Goal: Communication & Community: Answer question/provide support

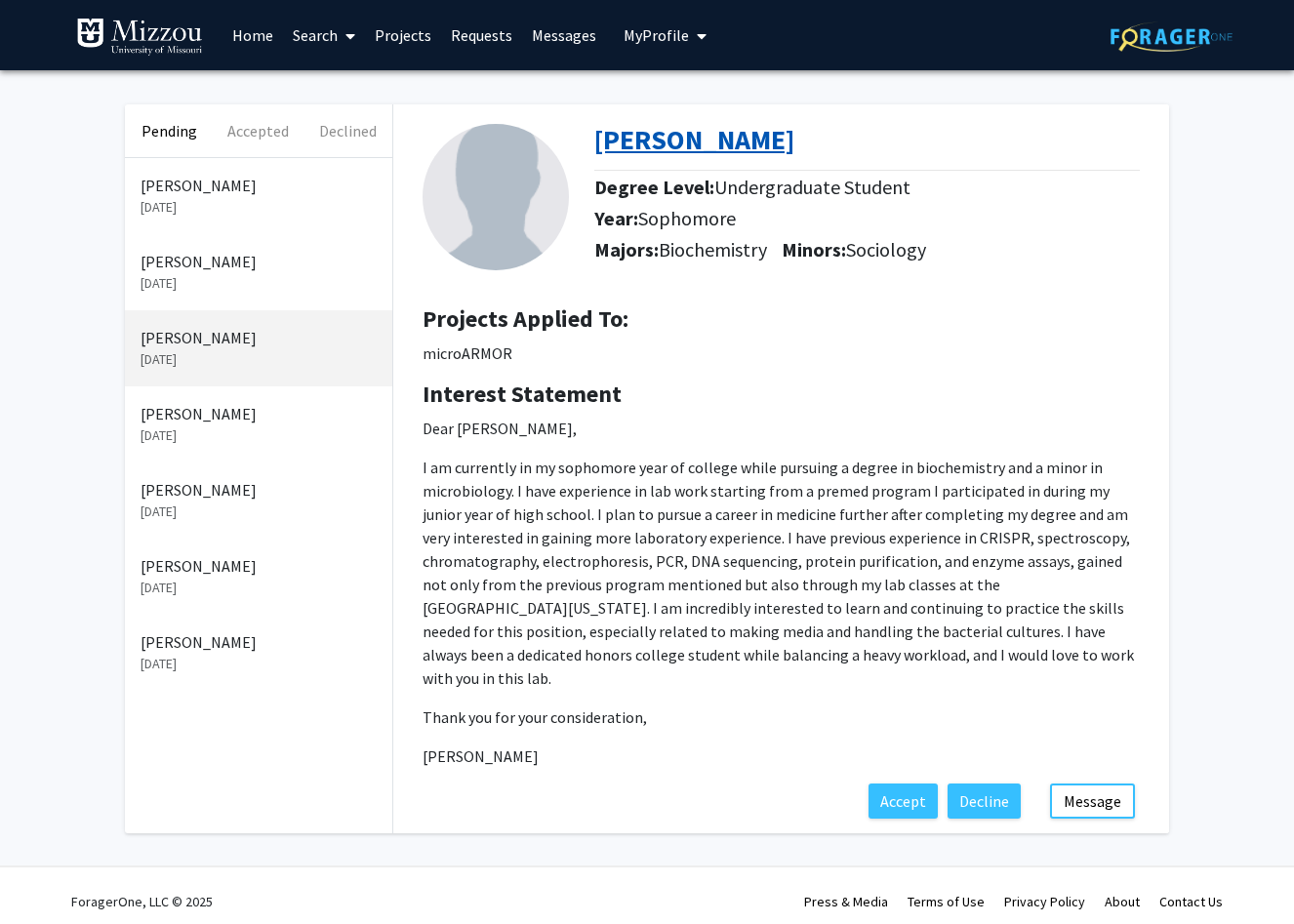
drag, startPoint x: 551, startPoint y: 738, endPoint x: 601, endPoint y: 140, distance: 600.1
click at [601, 140] on div "Brooke Francis Degree Level: Undergraduate Student Year: Sophomore Majors: Bioc…" at bounding box center [780, 444] width 775 height 679
copy div "Brooke Francis Degree Level: Undergraduate Student Year: Sophomore Majors: Bioc…"
click at [1075, 783] on button "Message" at bounding box center [1092, 801] width 85 height 35
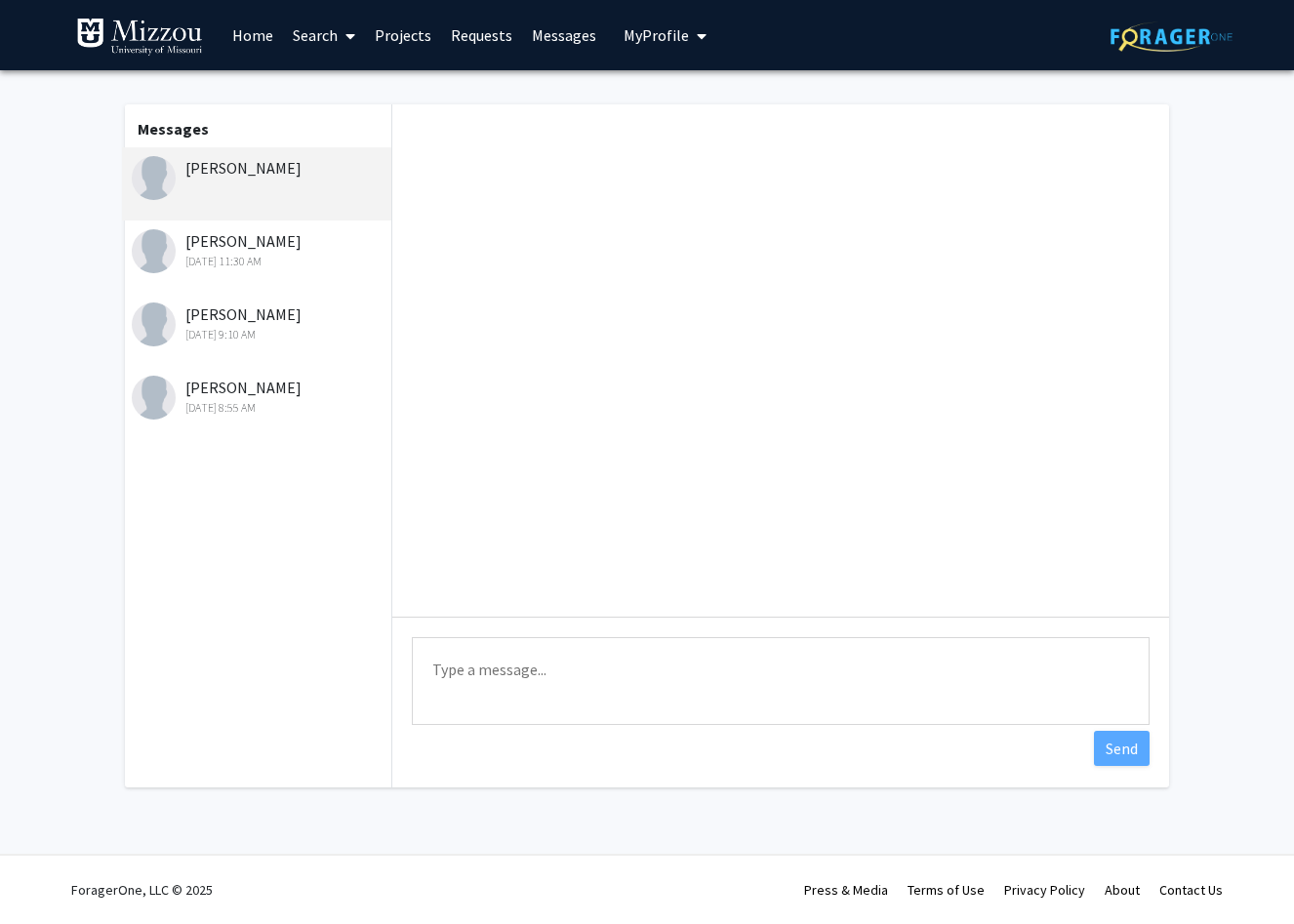
click at [653, 683] on textarea "Type a message" at bounding box center [780, 681] width 738 height 88
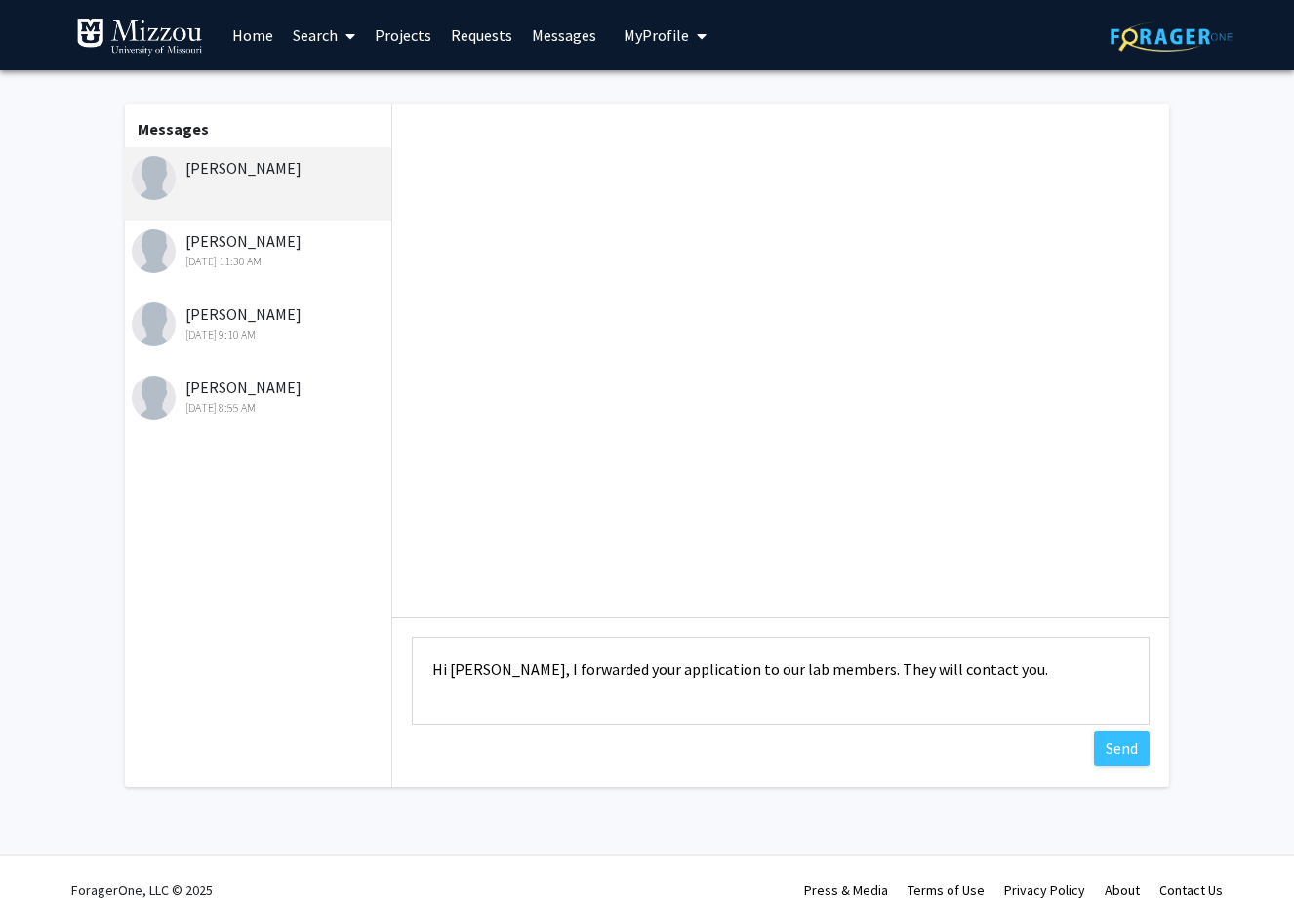
scroll to position [2, 0]
click at [960, 673] on textarea "Hi [PERSON_NAME], I forwarded your application to our lab members. They will co…" at bounding box center [780, 681] width 738 height 88
click at [832, 698] on textarea "Hi [PERSON_NAME], I forwarded your application to our lab members. They will co…" at bounding box center [780, 681] width 738 height 88
click at [503, 671] on textarea "Hi [PERSON_NAME], I forwarded your application to our lab members. They will co…" at bounding box center [780, 681] width 738 height 88
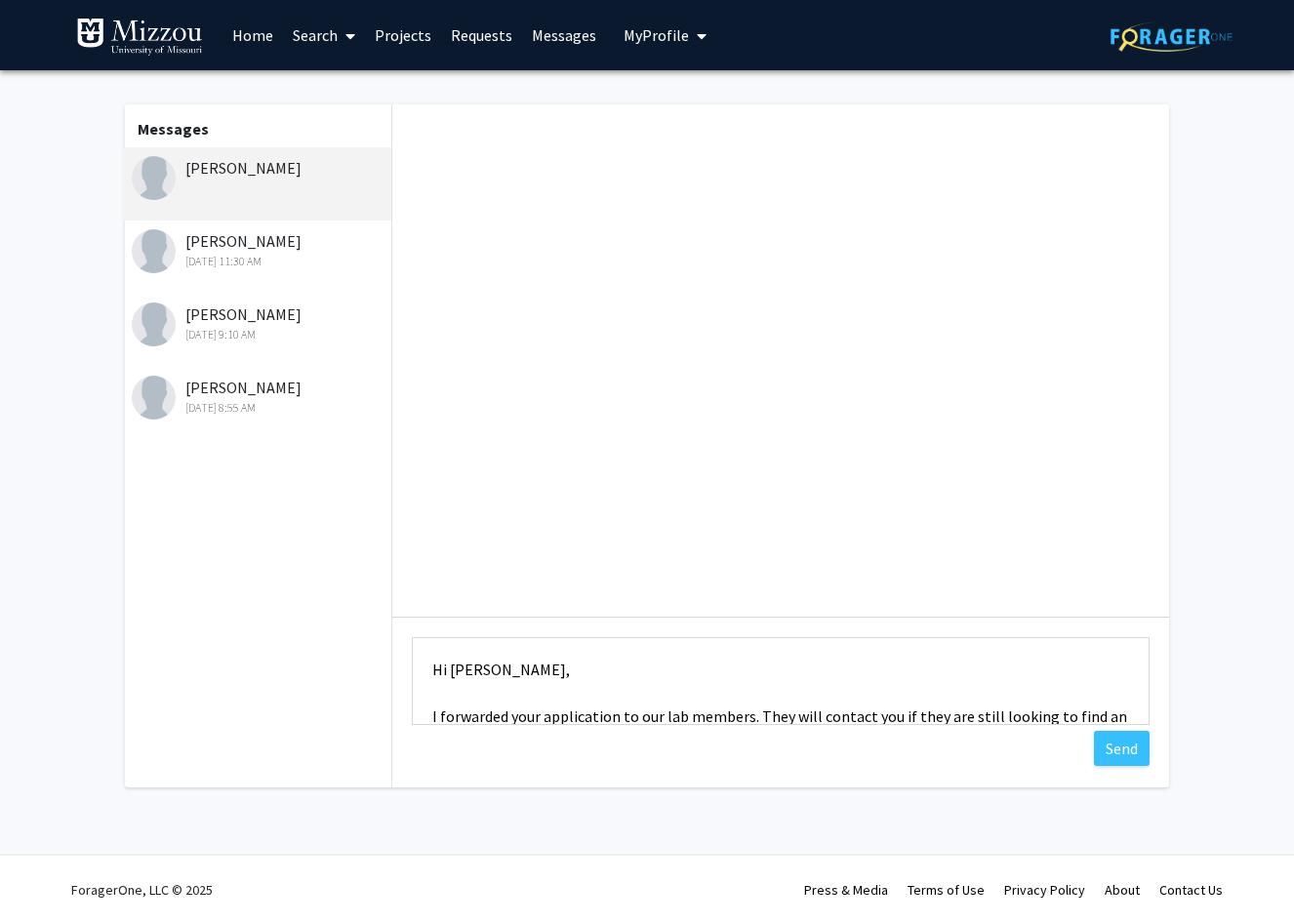
scroll to position [94, 0]
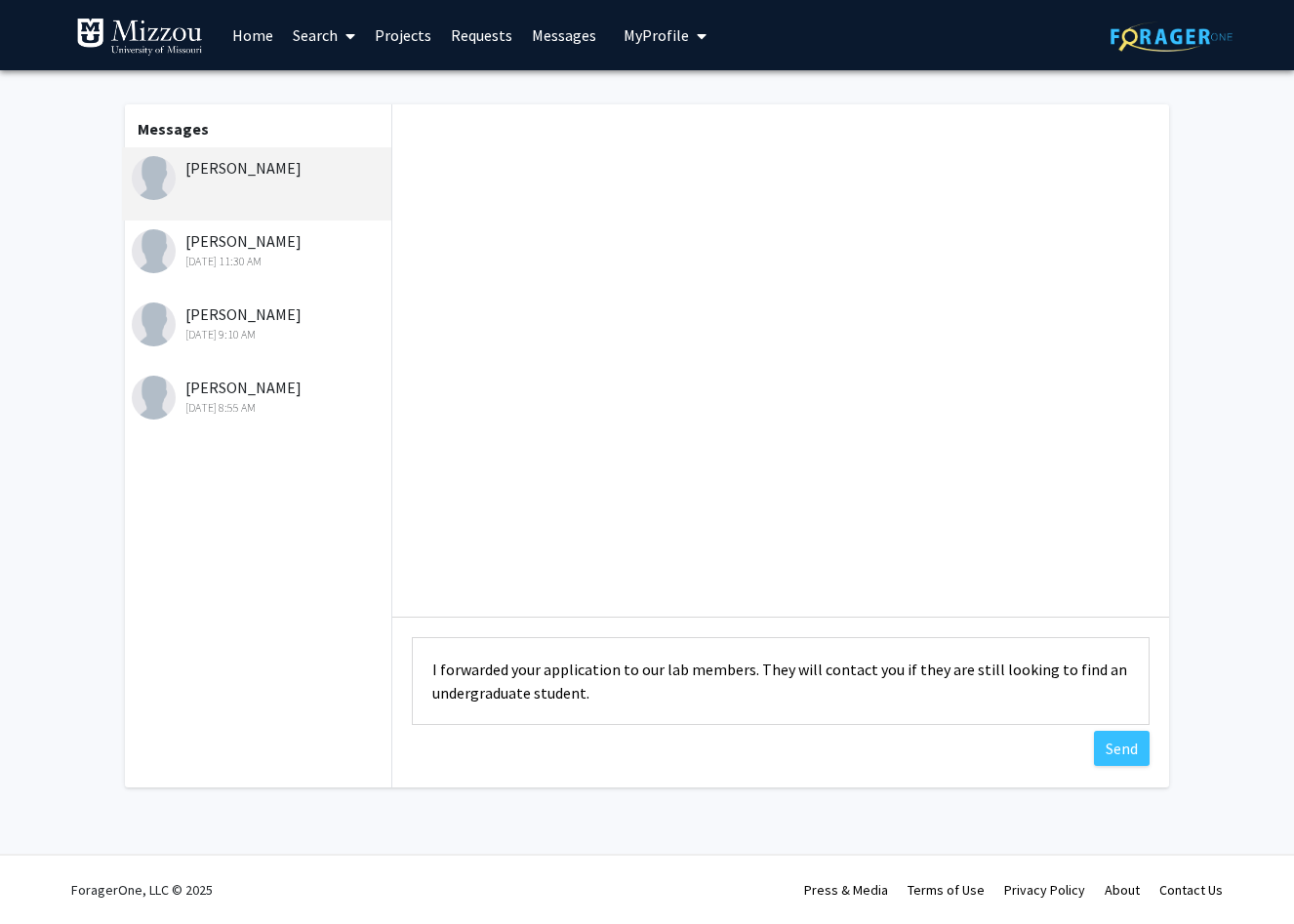
click at [604, 657] on textarea "Hi [PERSON_NAME], I forwarded your application to our lab members. They will co…" at bounding box center [780, 681] width 738 height 88
click at [517, 672] on textarea "Hi [PERSON_NAME], I forwarded your application to our lab members. They will co…" at bounding box center [780, 681] width 738 height 88
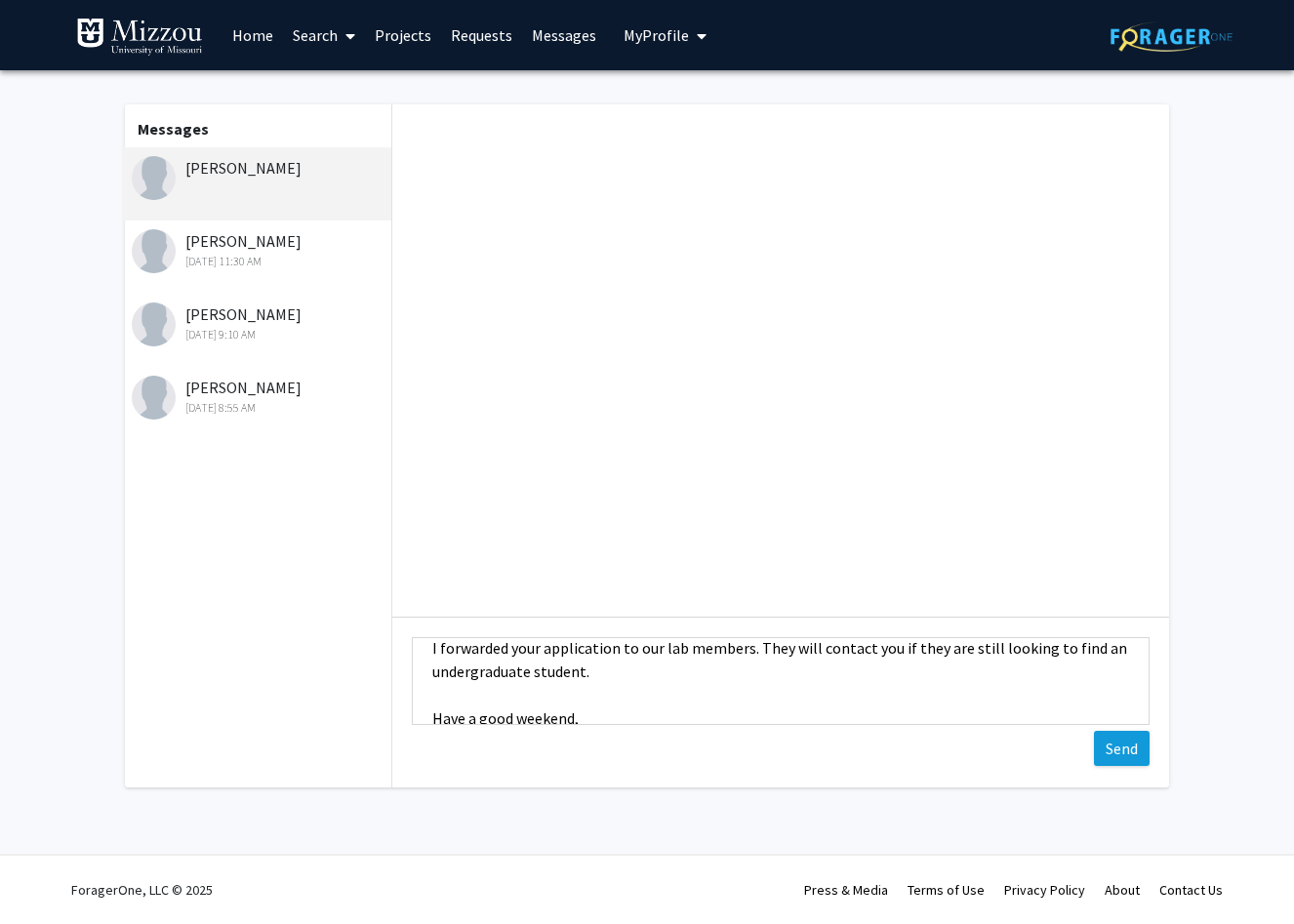
type textarea "Hi [PERSON_NAME], I forwarded your application to our lab members. They will co…"
click at [1108, 757] on button "Send" at bounding box center [1121, 749] width 56 height 35
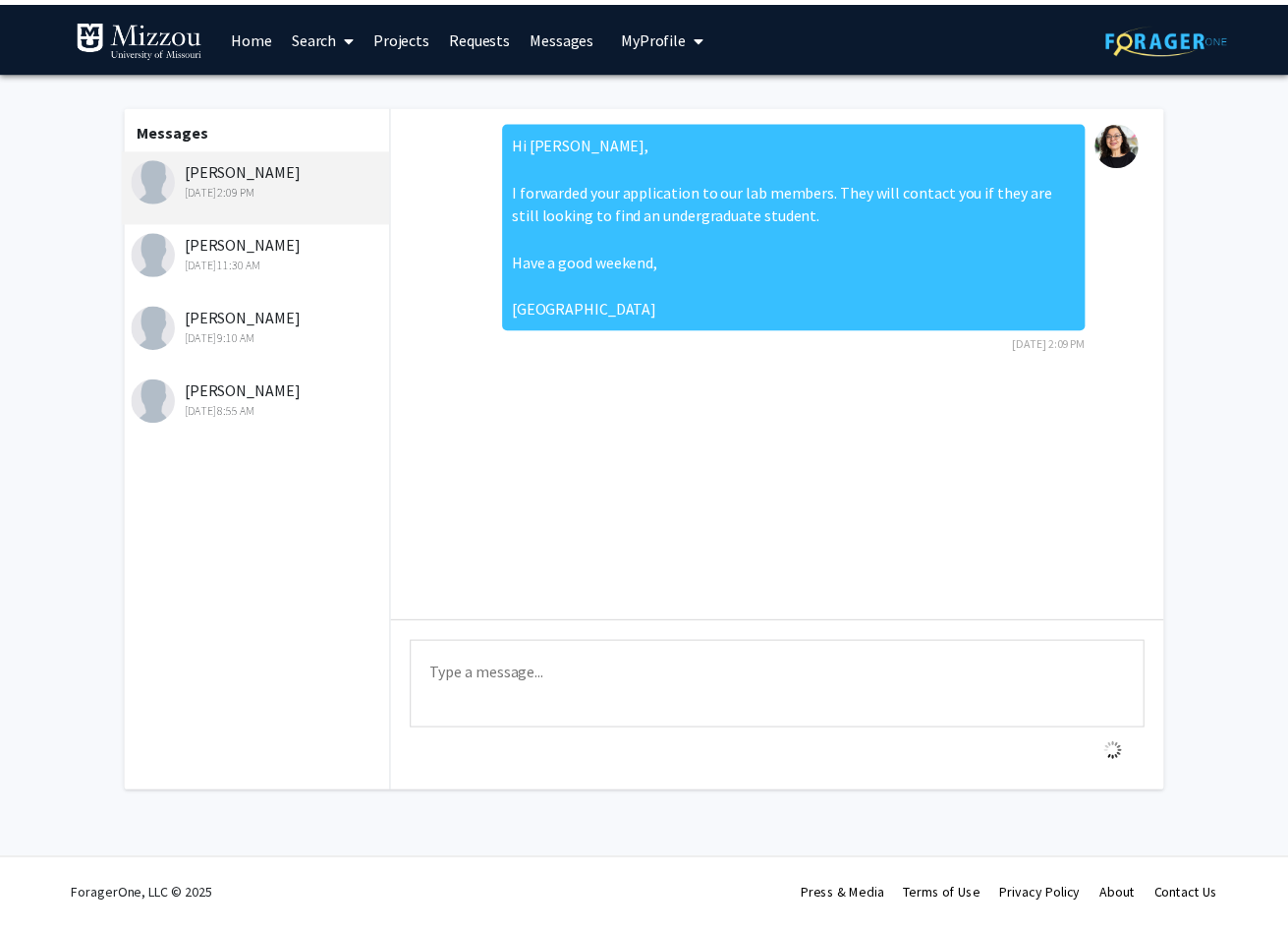
scroll to position [0, 0]
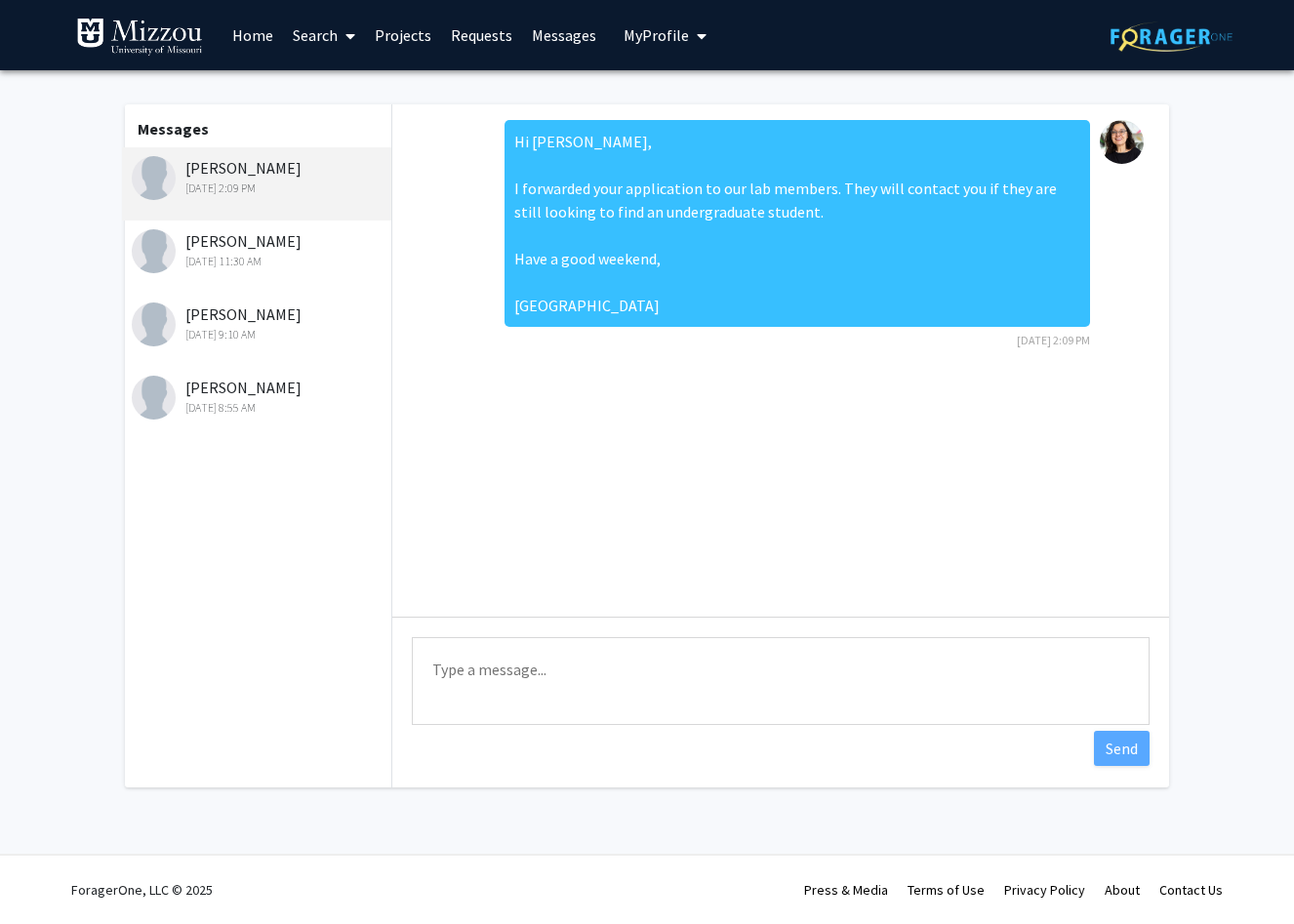
click at [401, 34] on link "Projects" at bounding box center [403, 35] width 76 height 69
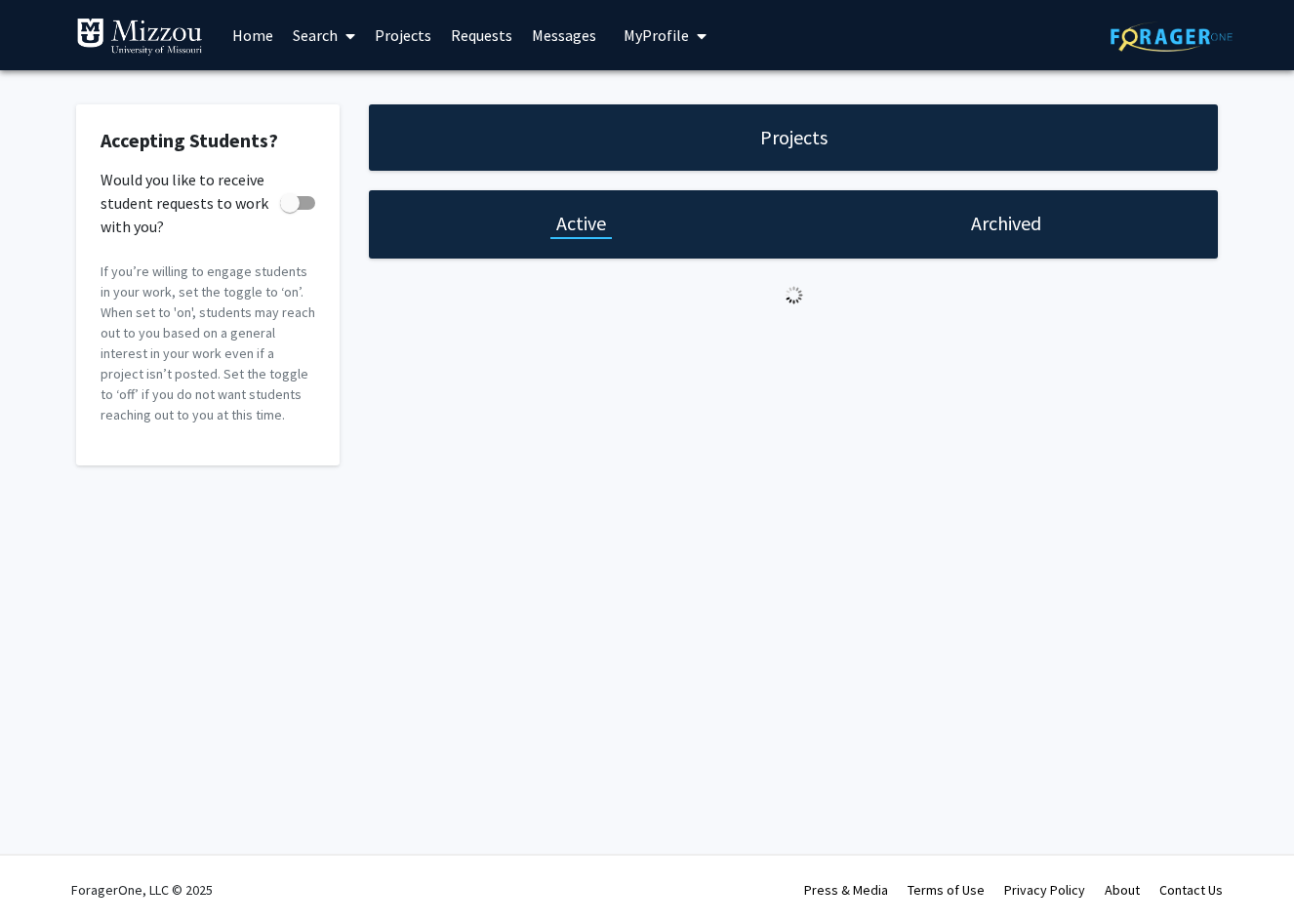
checkbox input "true"
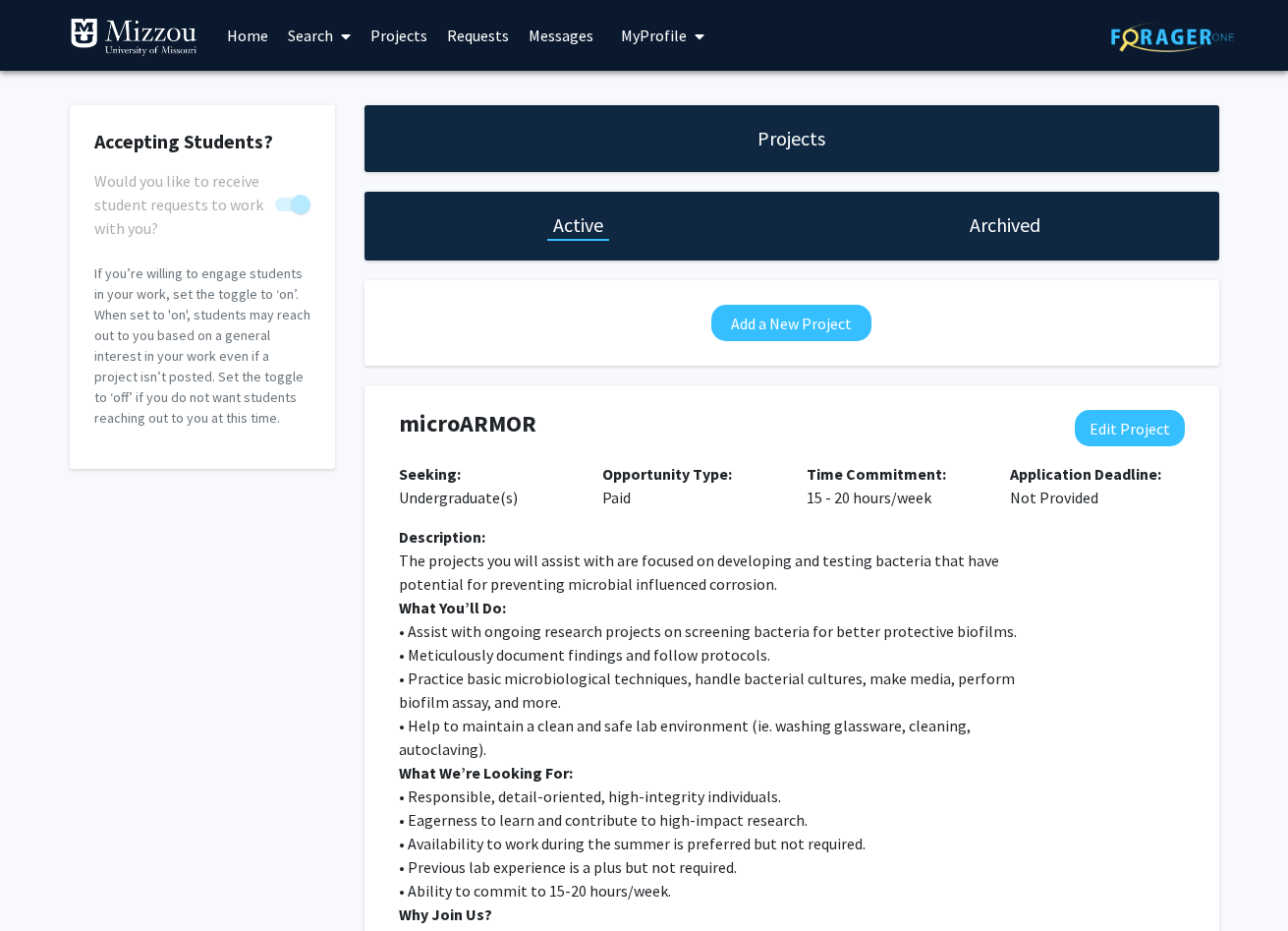
click at [586, 237] on h1 "Active" at bounding box center [577, 225] width 50 height 28
click at [1108, 431] on button "Edit Project" at bounding box center [1129, 427] width 110 height 37
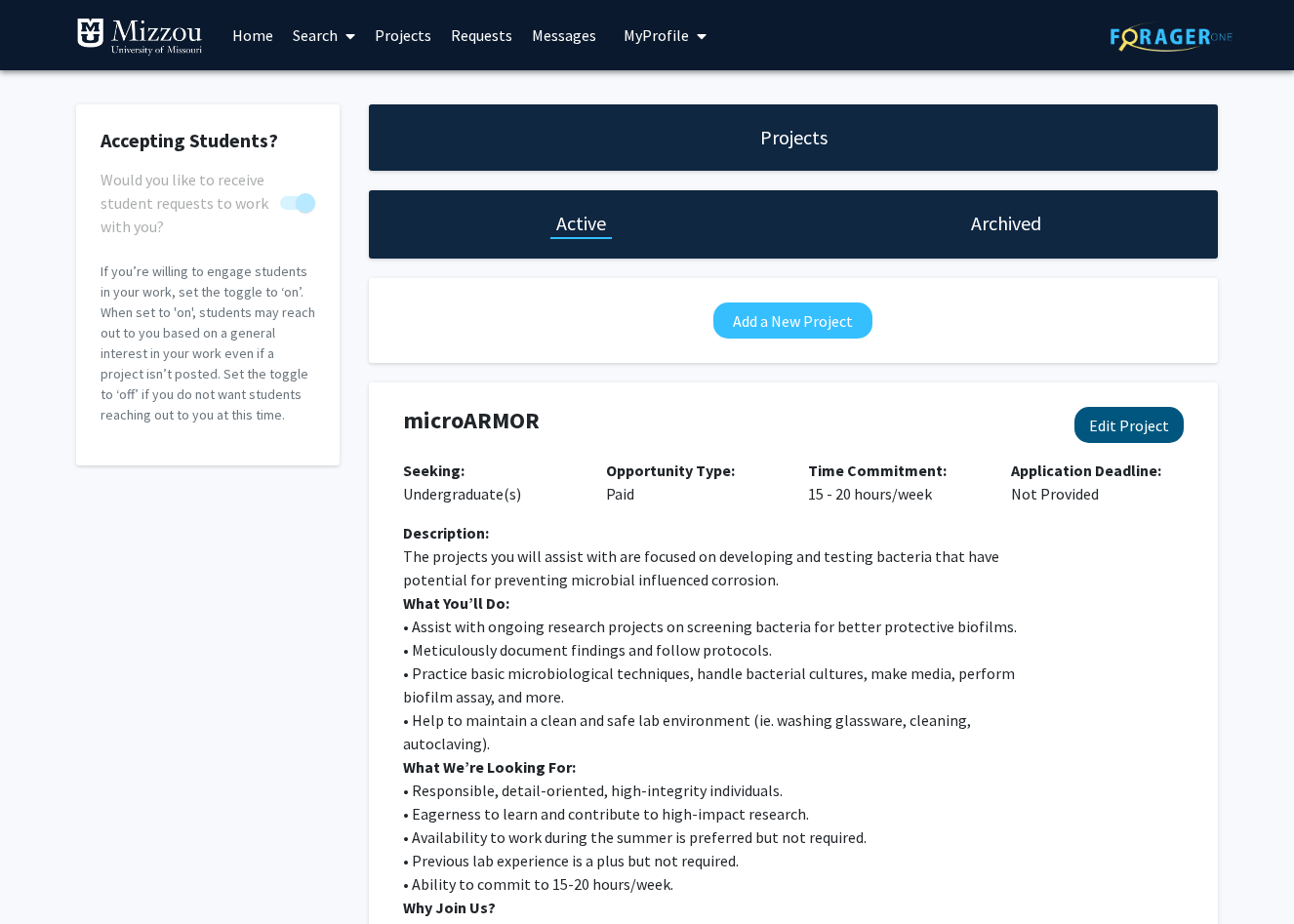
select select "15 - 20"
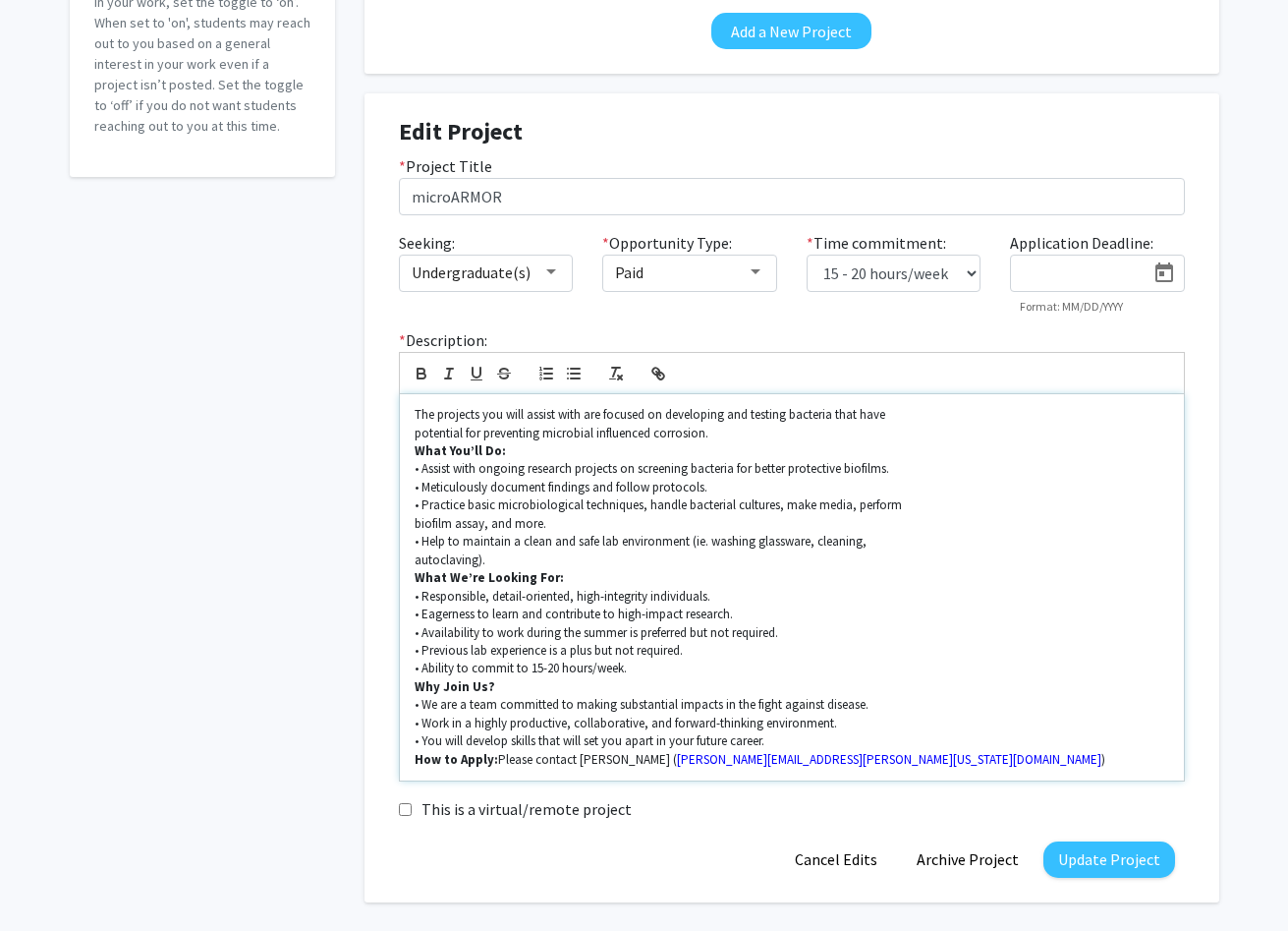
scroll to position [359, 0]
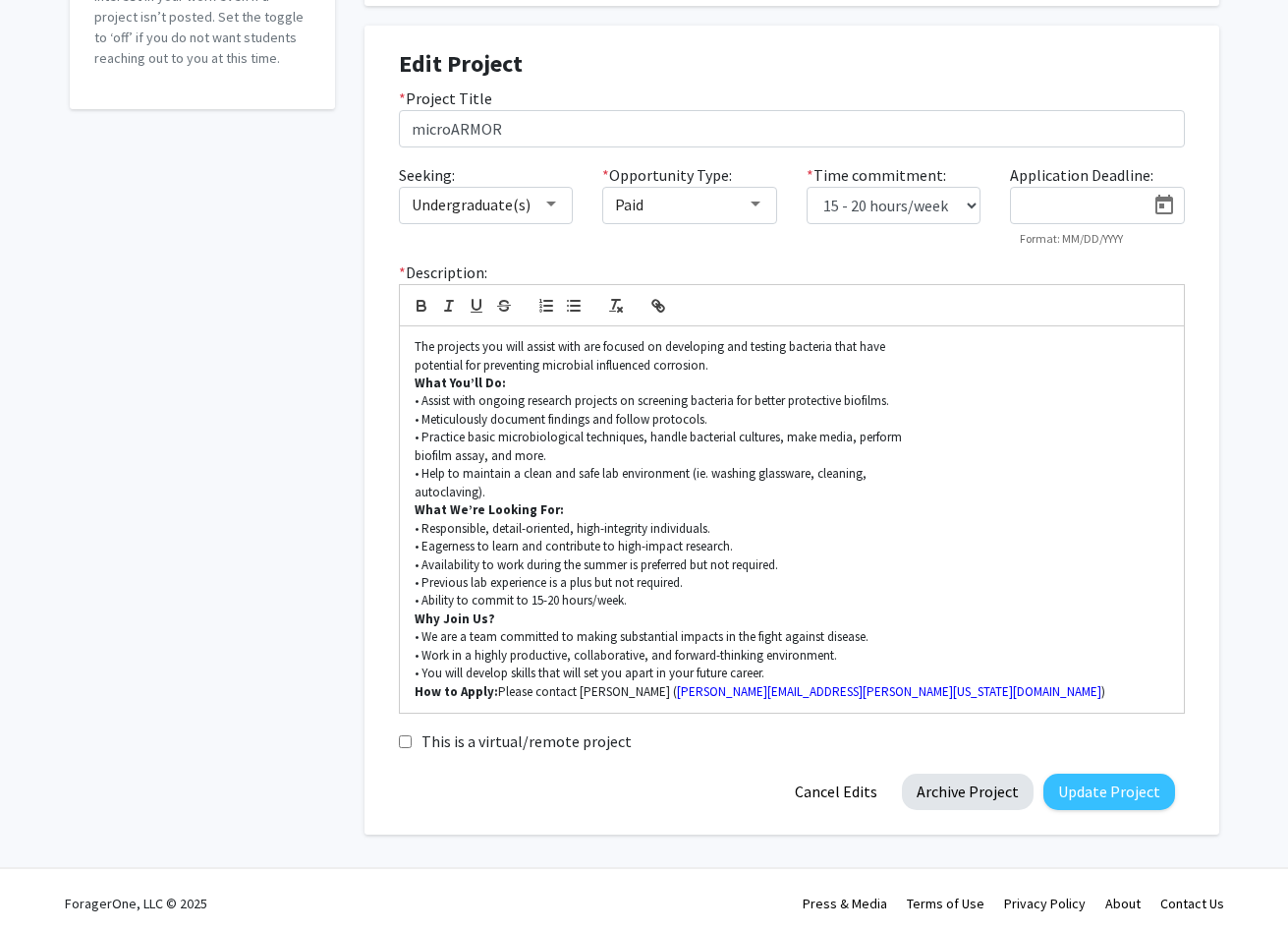
click at [939, 790] on button "Archive Project" at bounding box center [967, 791] width 131 height 37
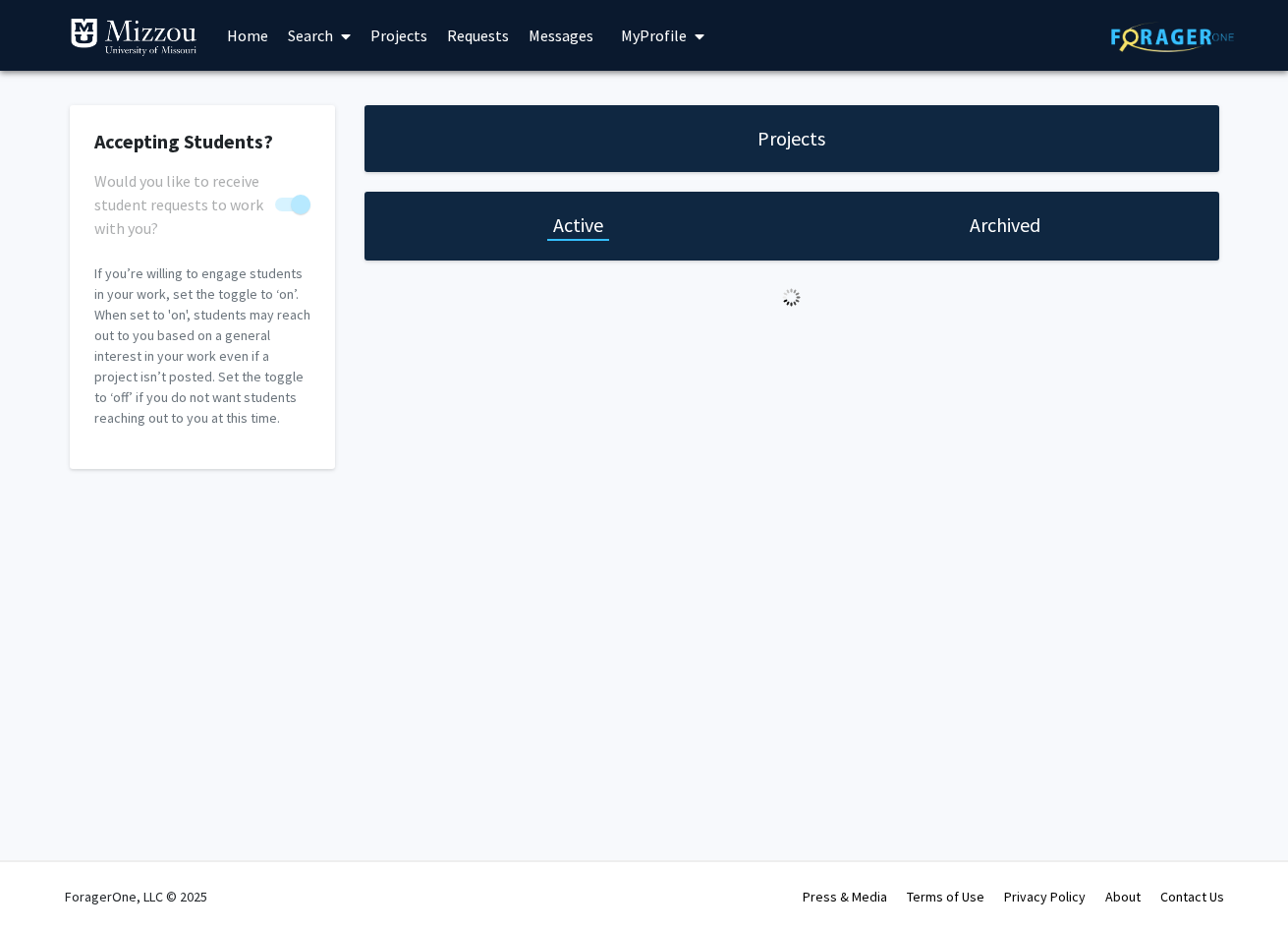
scroll to position [0, 0]
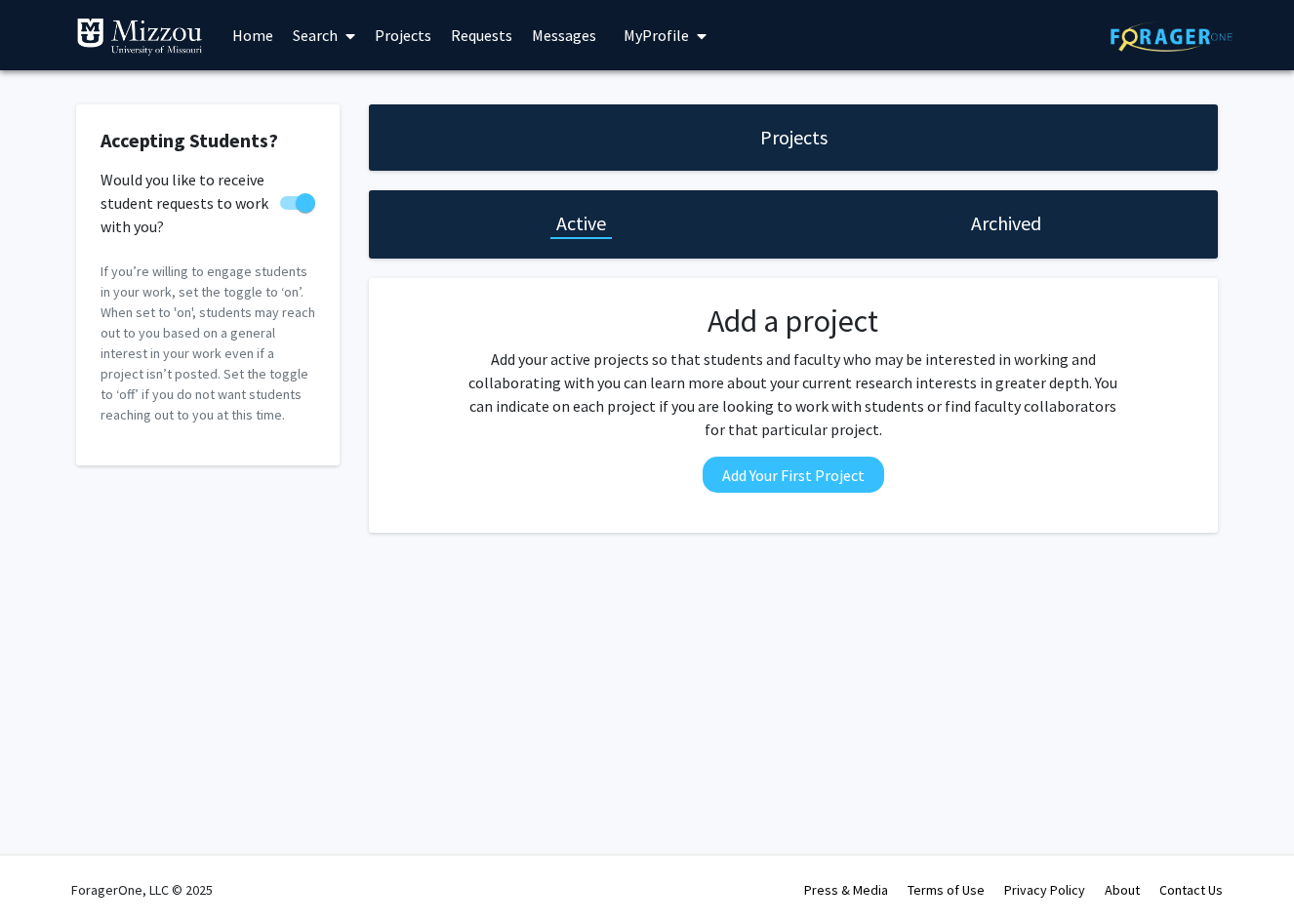
click at [1025, 236] on h1 "Archived" at bounding box center [1006, 223] width 71 height 27
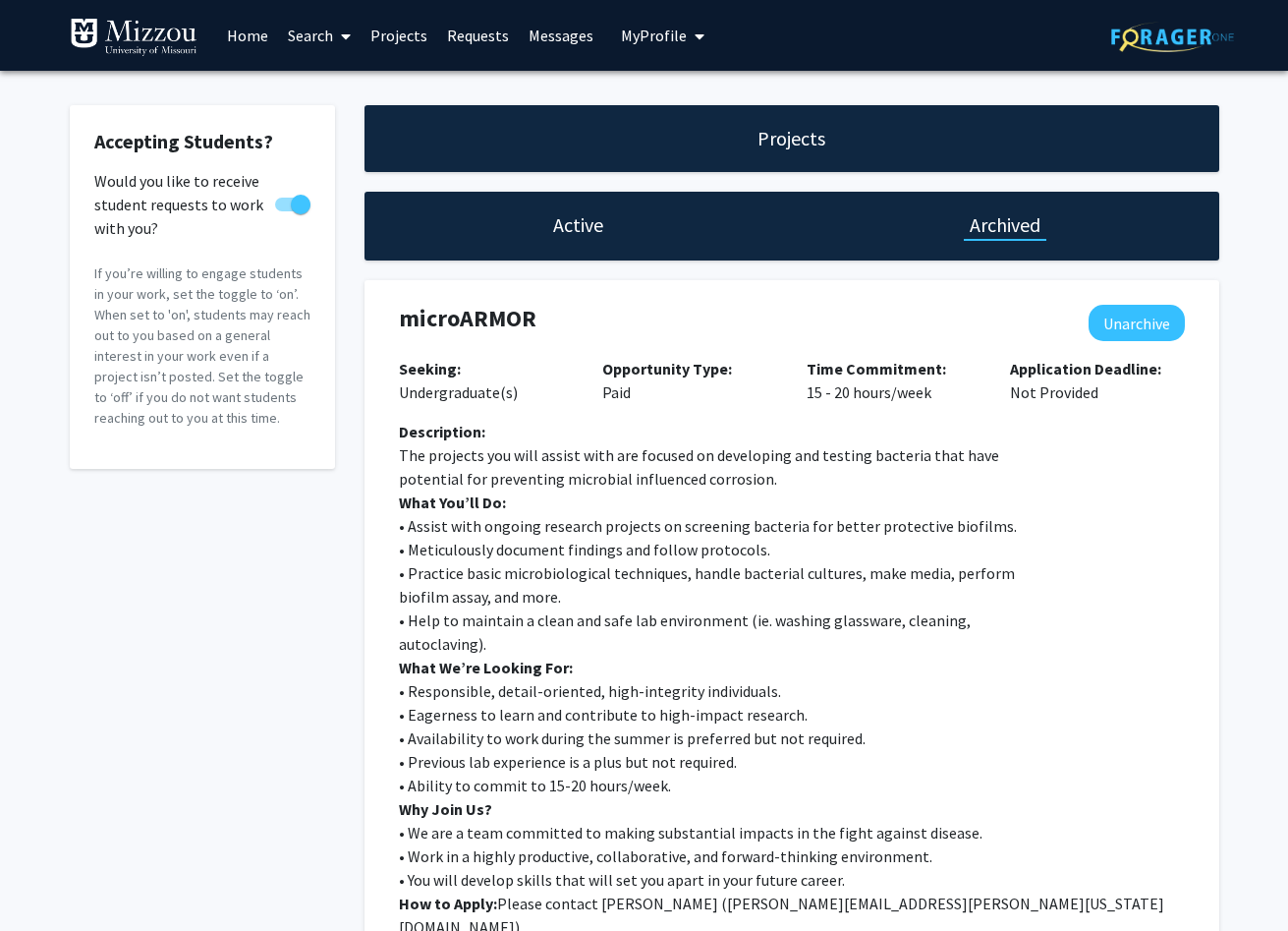
click at [553, 239] on h1 "Active" at bounding box center [577, 225] width 50 height 28
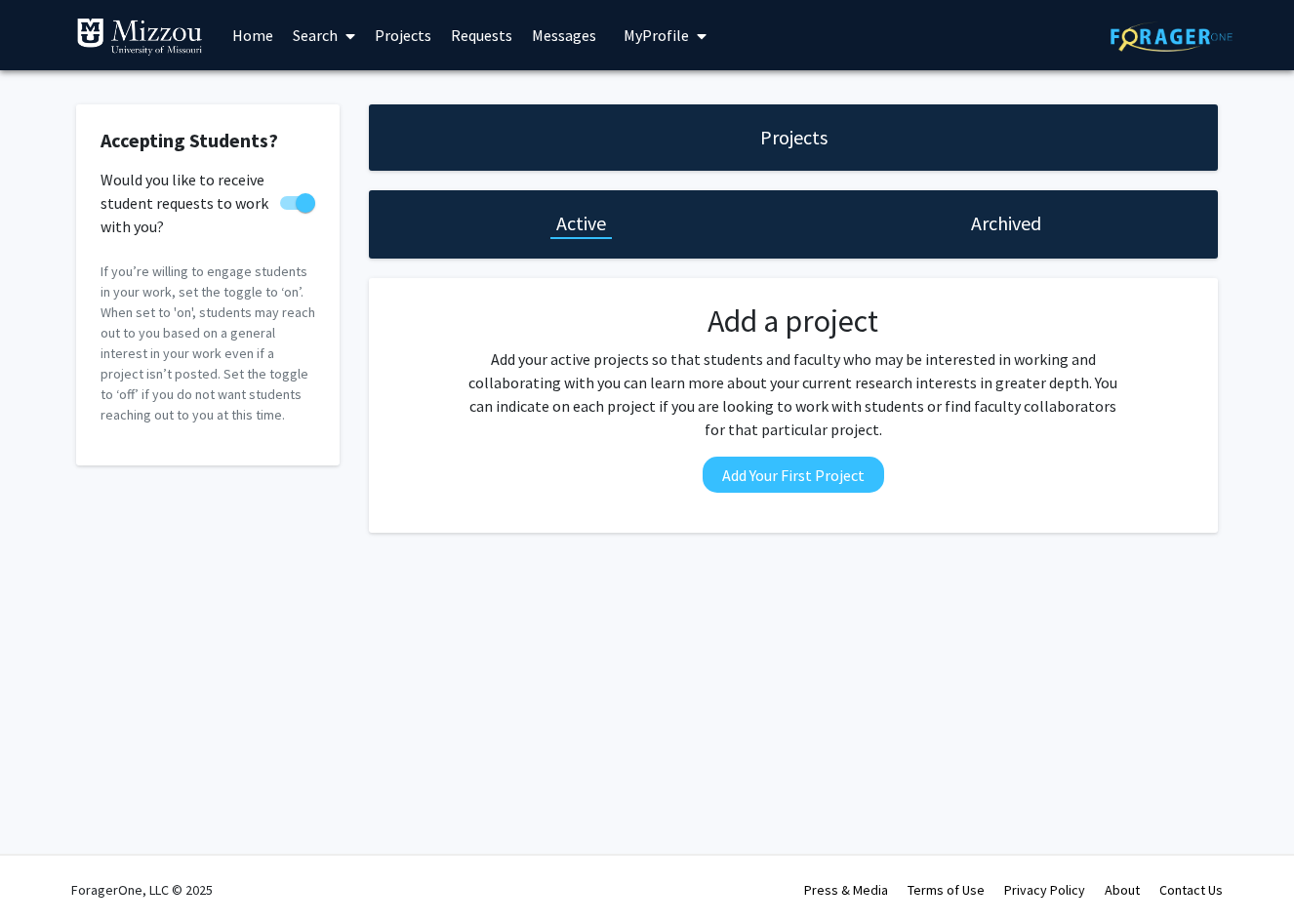
click at [774, 149] on h1 "Projects" at bounding box center [793, 137] width 68 height 27
click at [273, 38] on link "Home" at bounding box center [253, 35] width 61 height 69
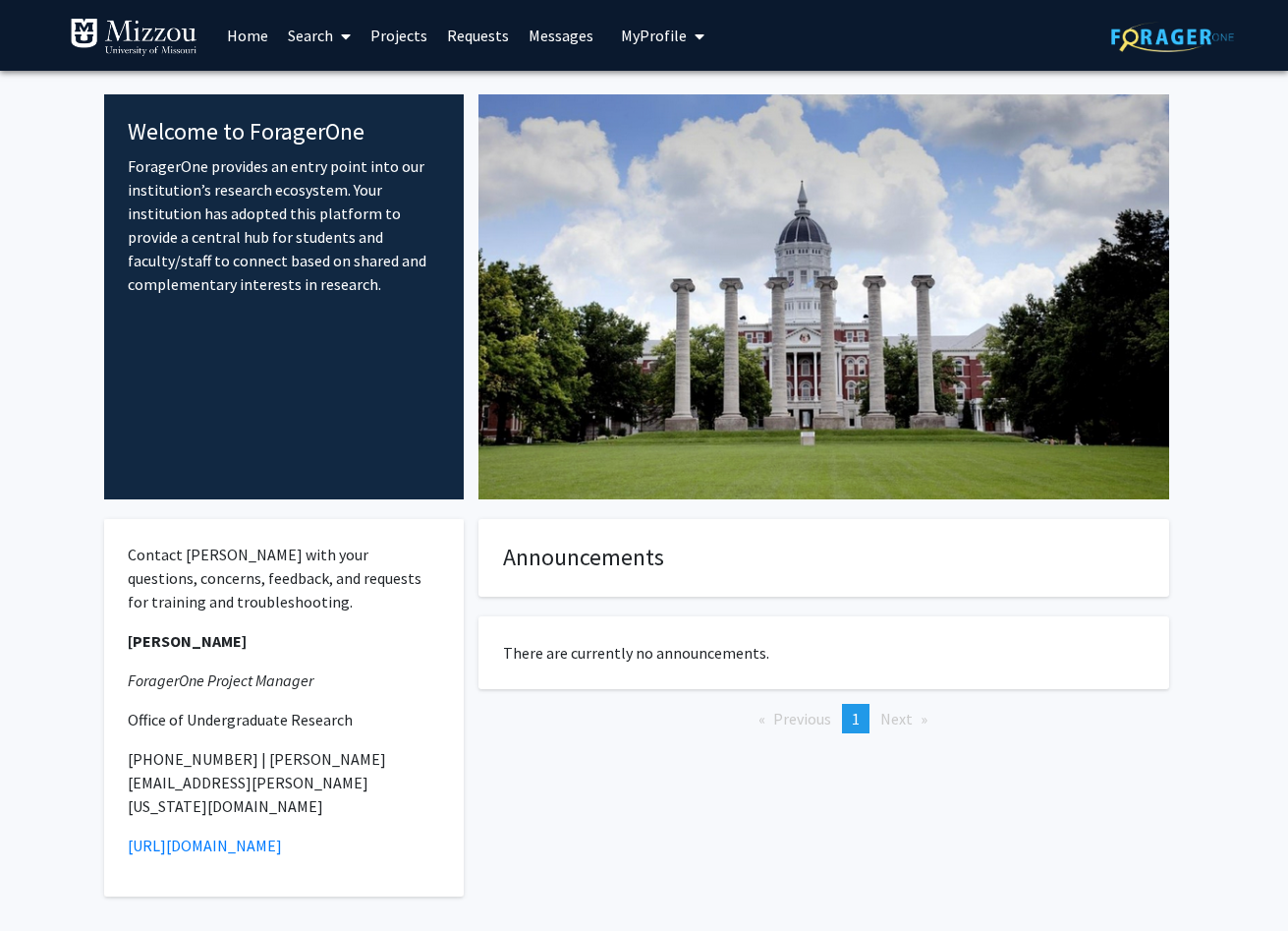
click at [632, 41] on span "My Profile" at bounding box center [653, 36] width 66 height 20
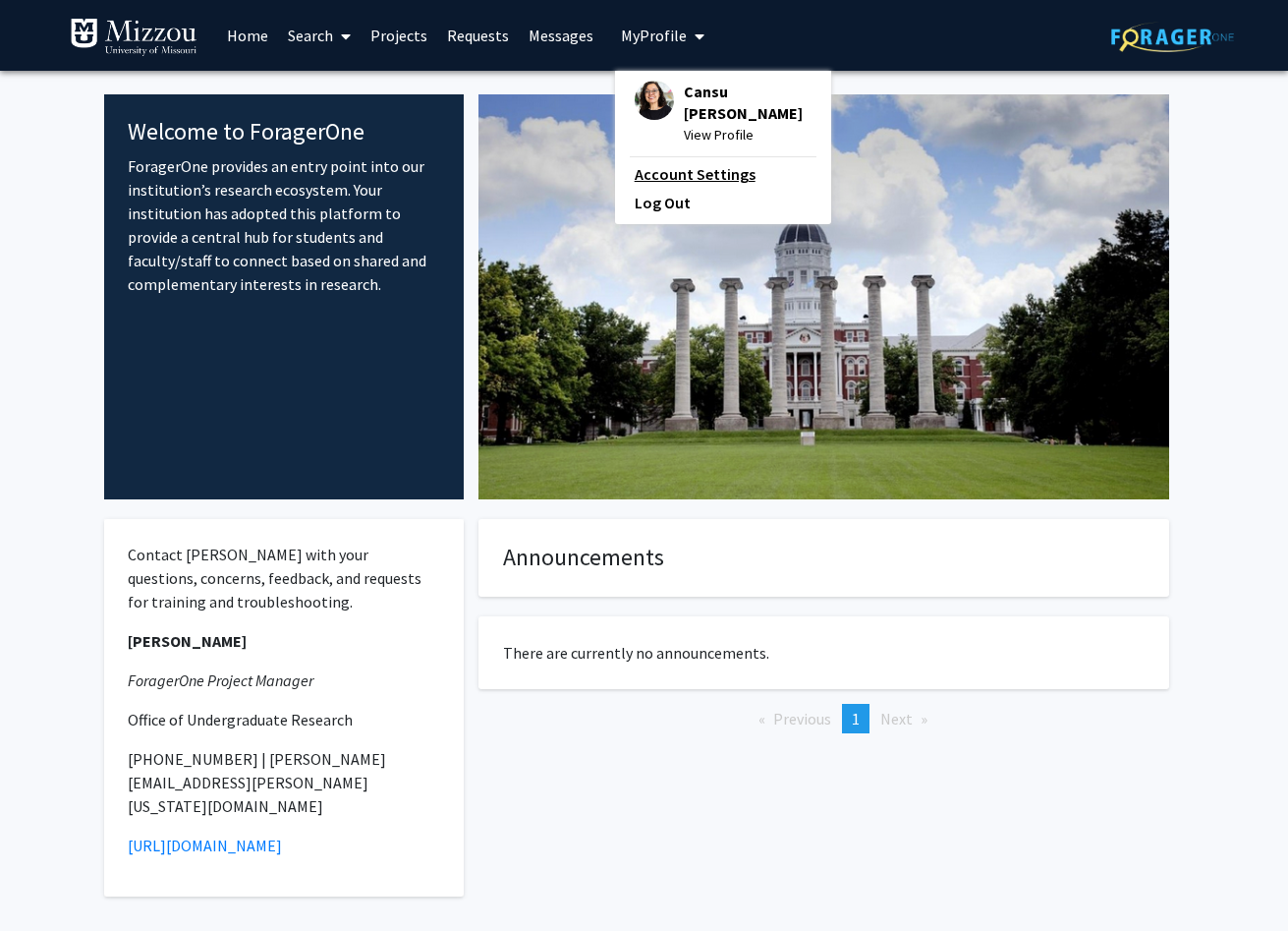
click at [692, 162] on link "Account Settings" at bounding box center [722, 174] width 177 height 24
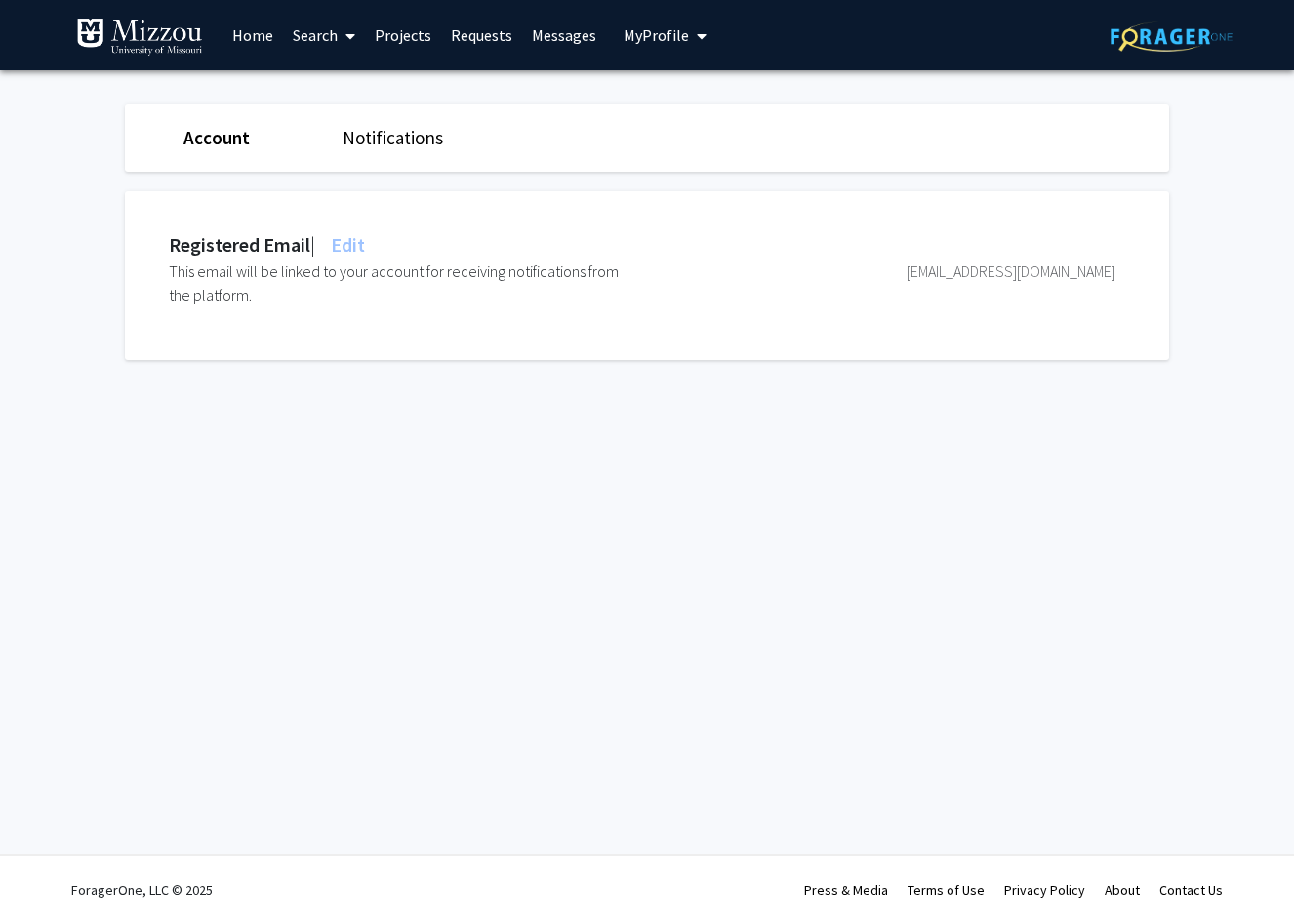
click at [395, 149] on link "Notifications" at bounding box center [392, 137] width 101 height 24
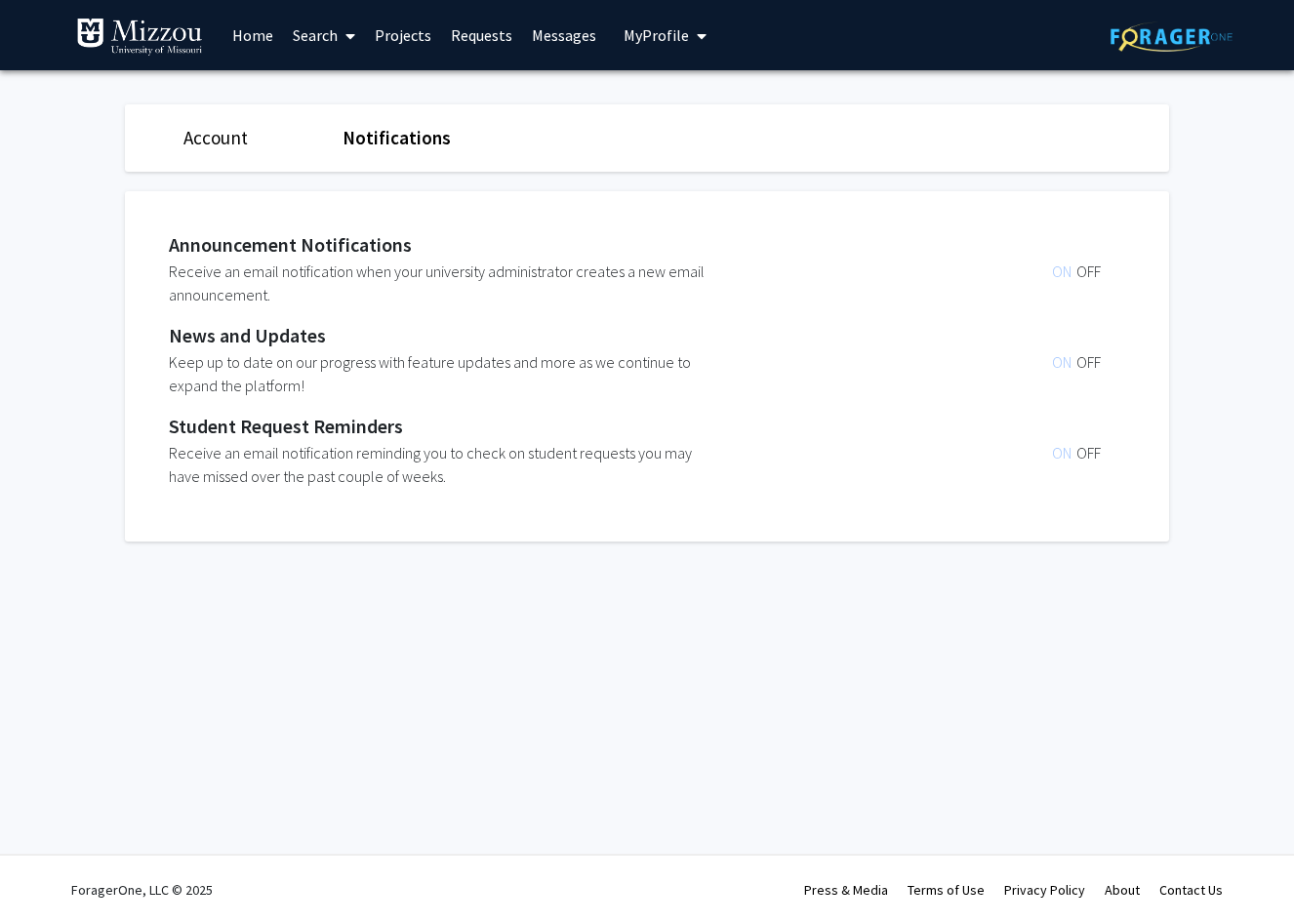
click at [215, 139] on link "Account" at bounding box center [216, 137] width 65 height 24
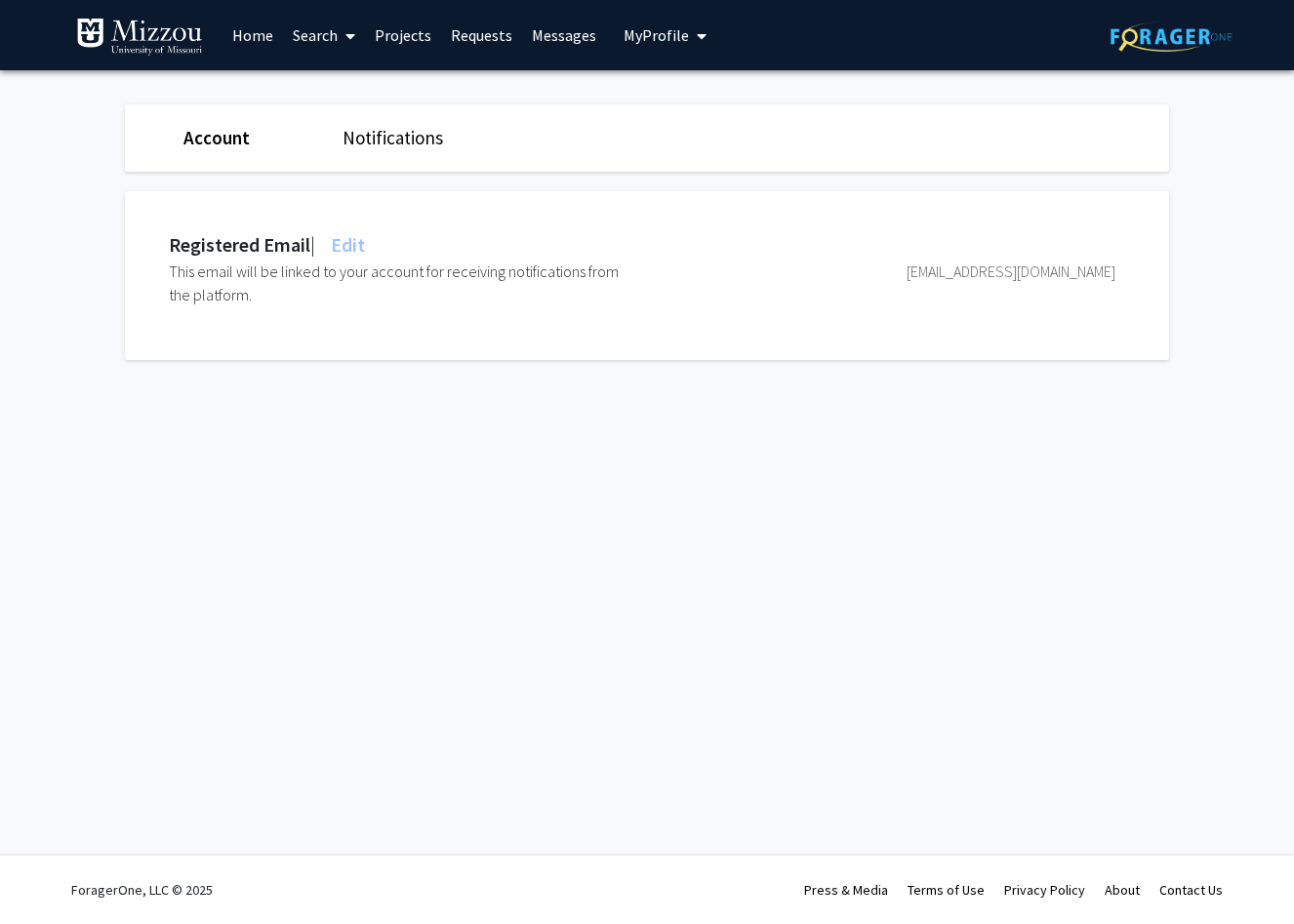
click at [557, 41] on link "Messages" at bounding box center [565, 35] width 84 height 69
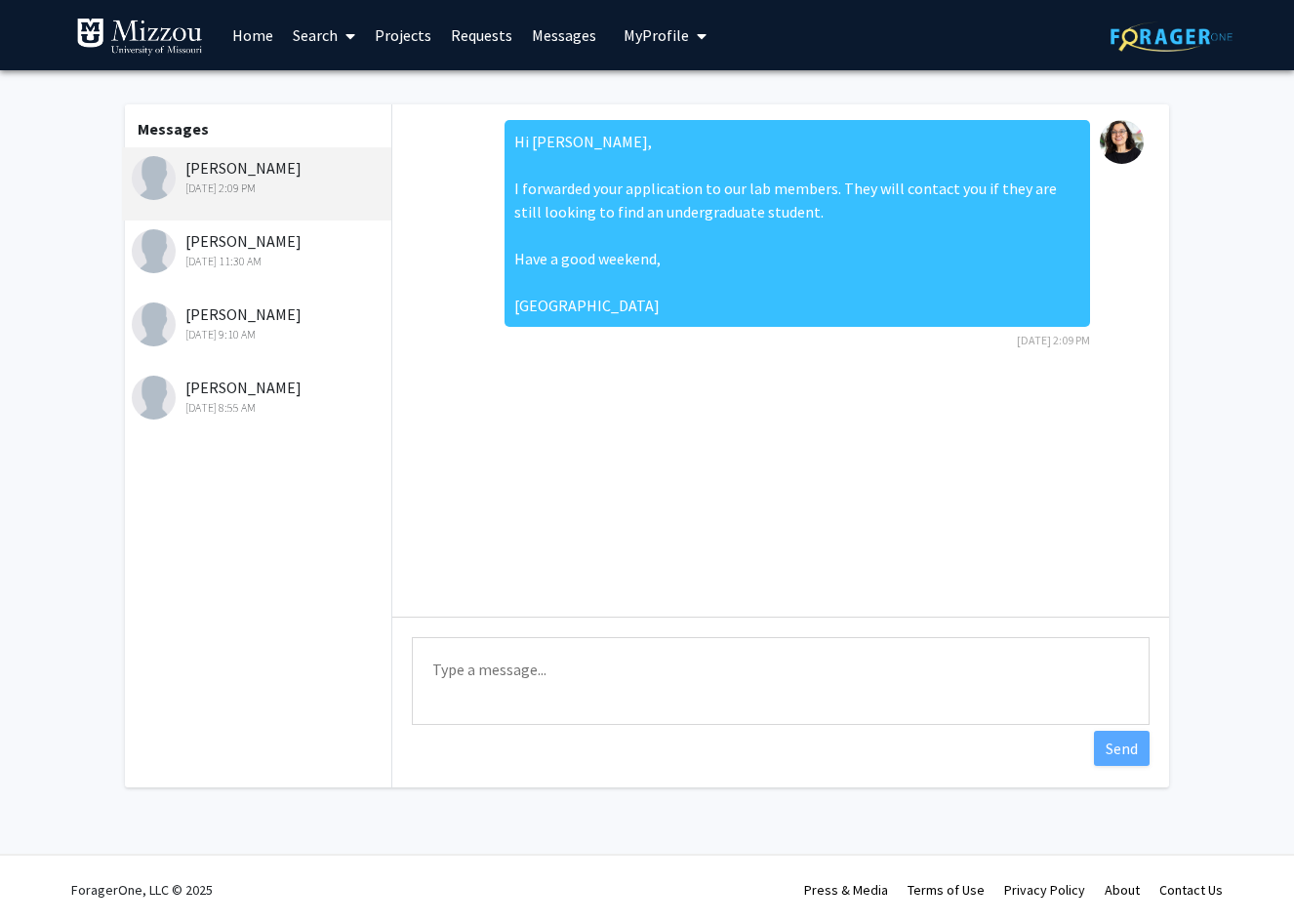
click at [495, 41] on link "Requests" at bounding box center [481, 35] width 81 height 69
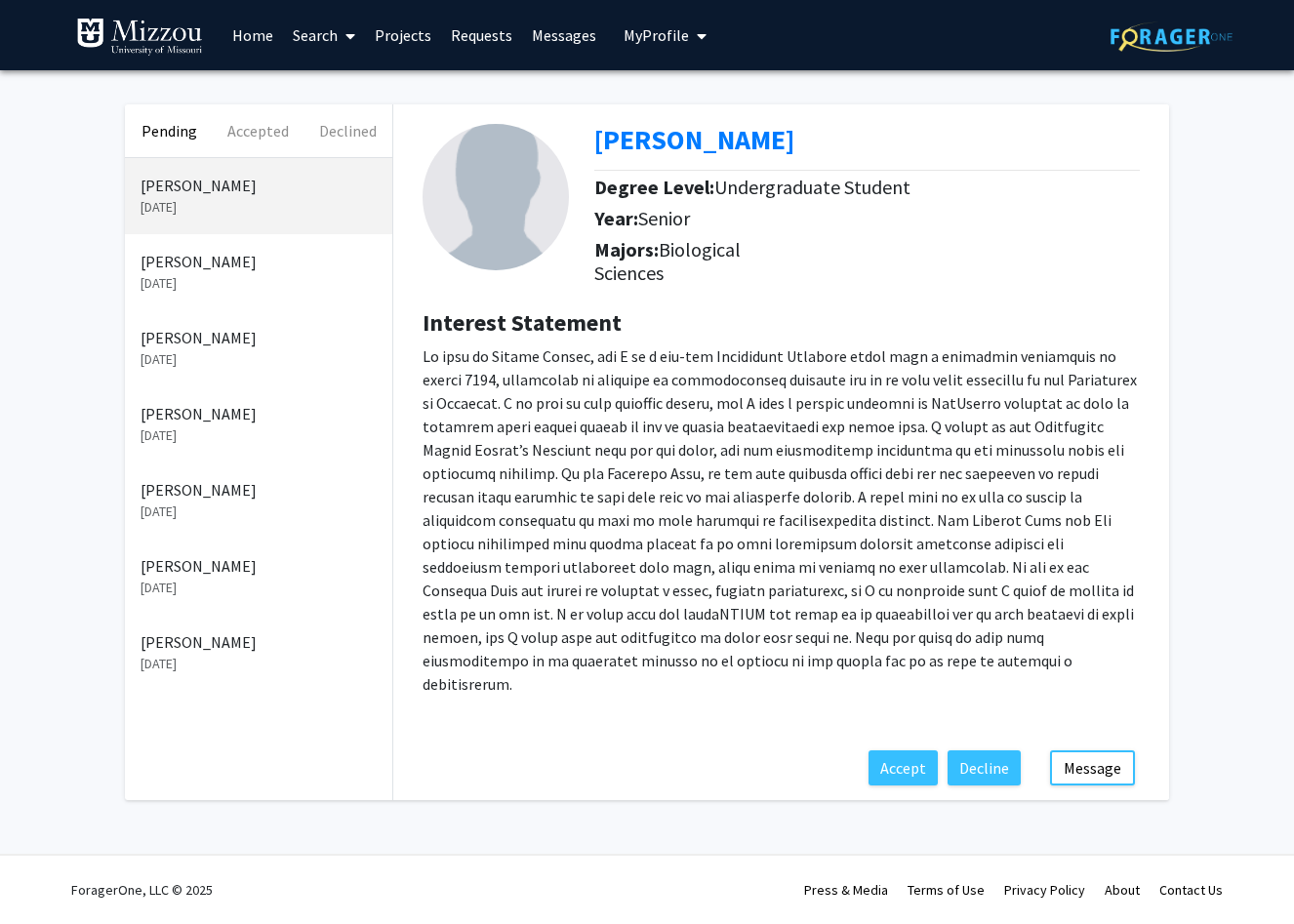
click at [413, 41] on link "Projects" at bounding box center [403, 35] width 76 height 69
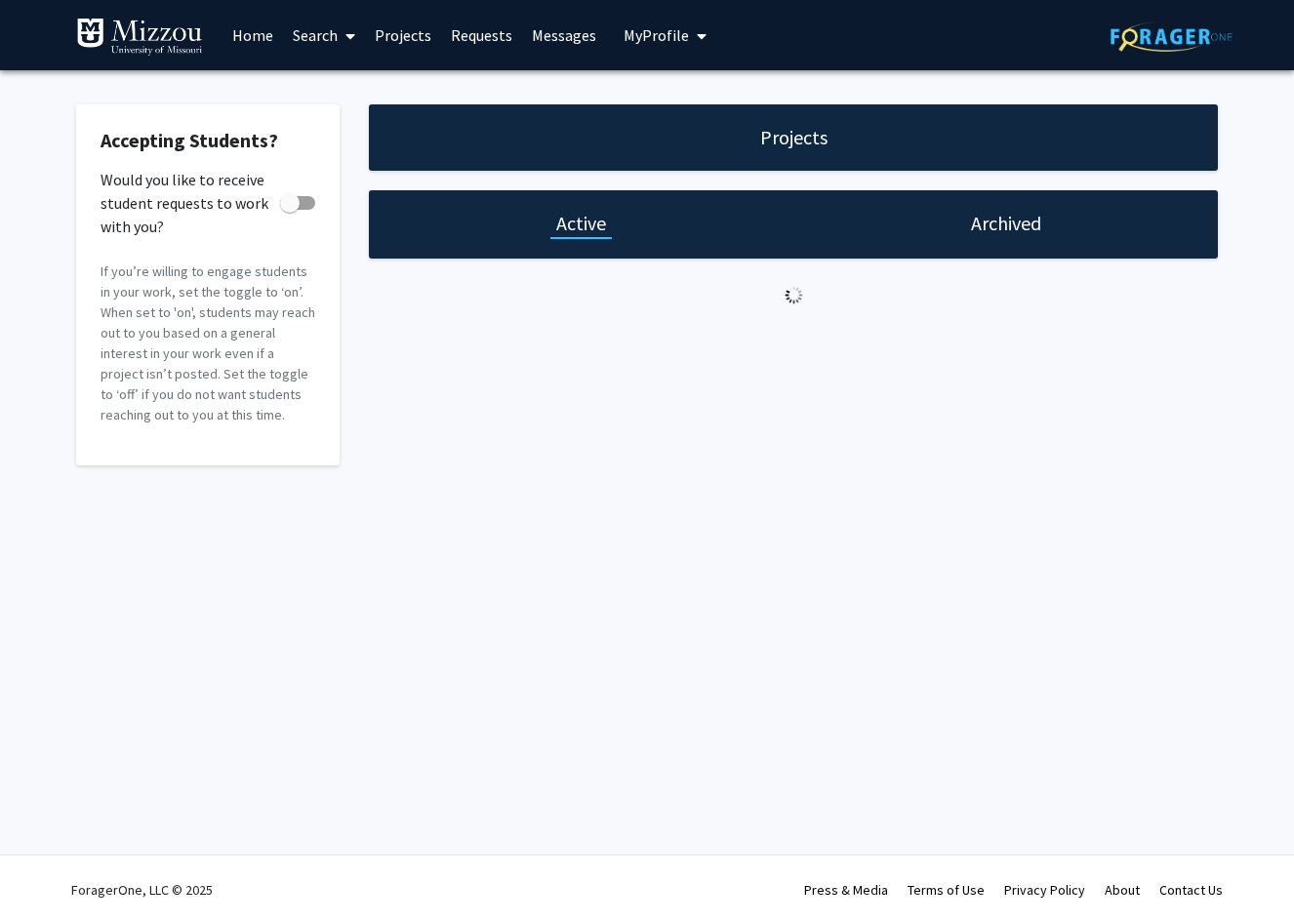
checkbox input "true"
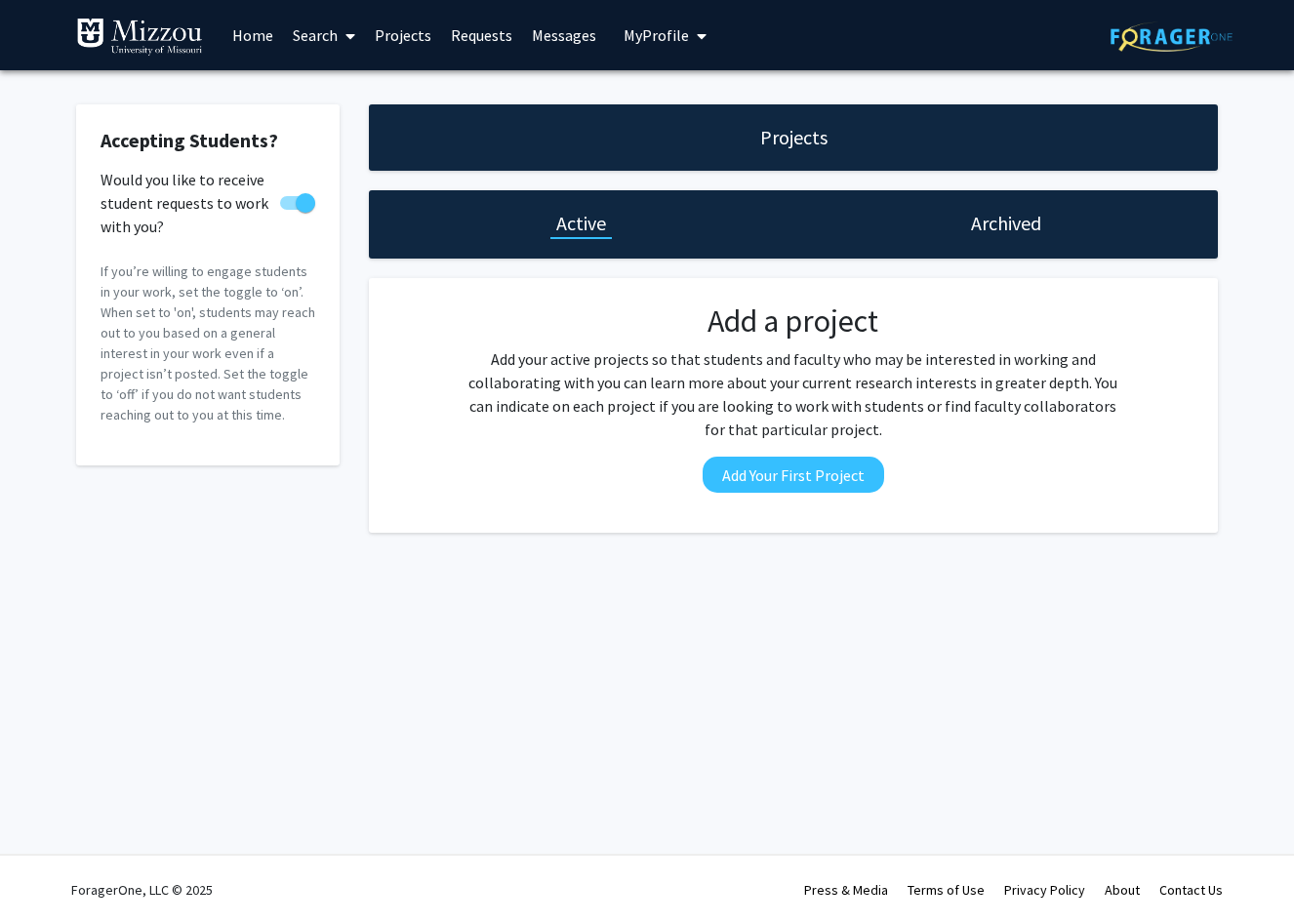
click at [789, 133] on h1 "Projects" at bounding box center [793, 137] width 68 height 27
click at [790, 139] on h1 "Projects" at bounding box center [793, 137] width 68 height 27
click at [986, 224] on h1 "Archived" at bounding box center [1006, 223] width 71 height 27
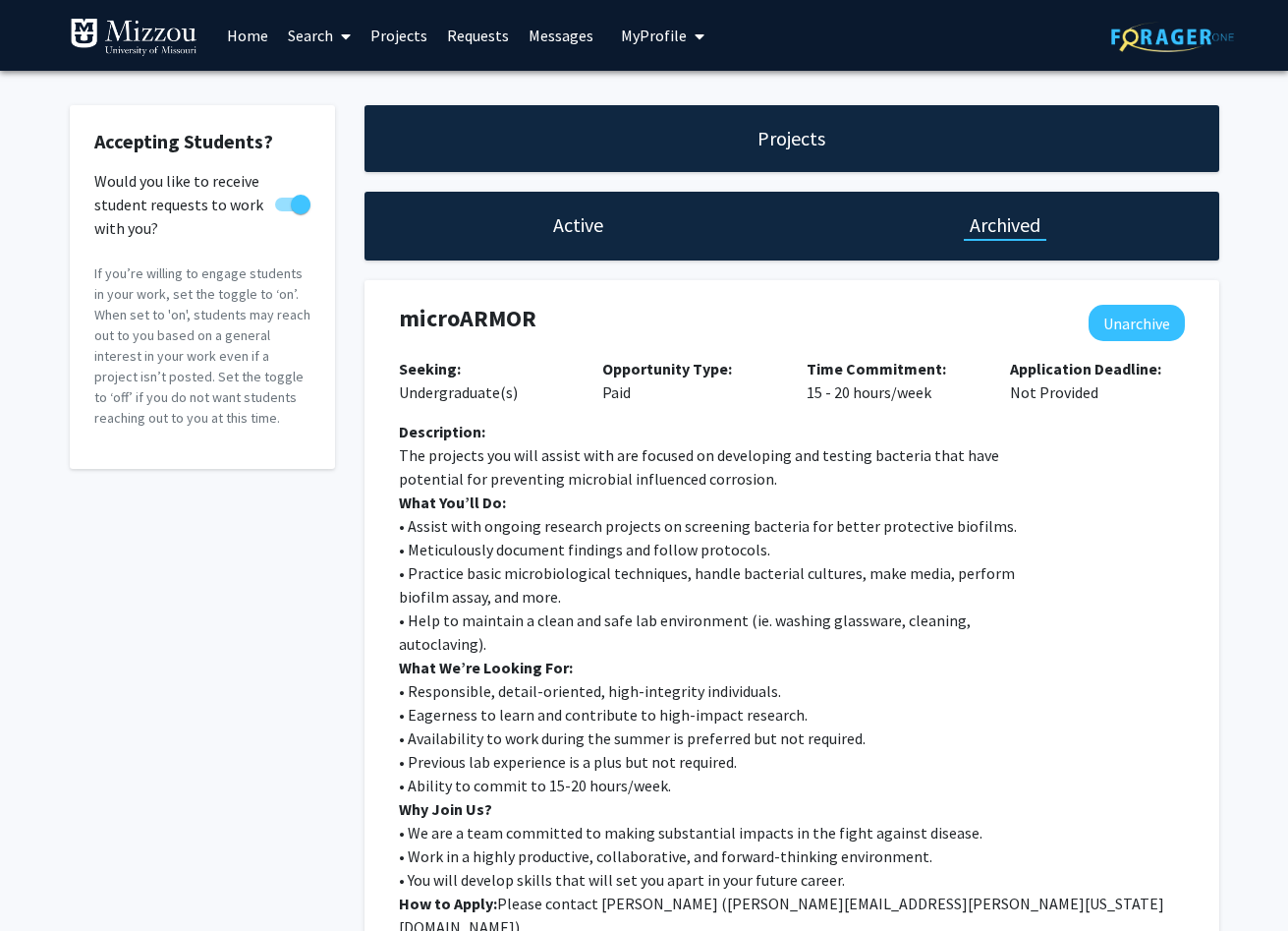
click at [387, 34] on link "Projects" at bounding box center [399, 36] width 77 height 69
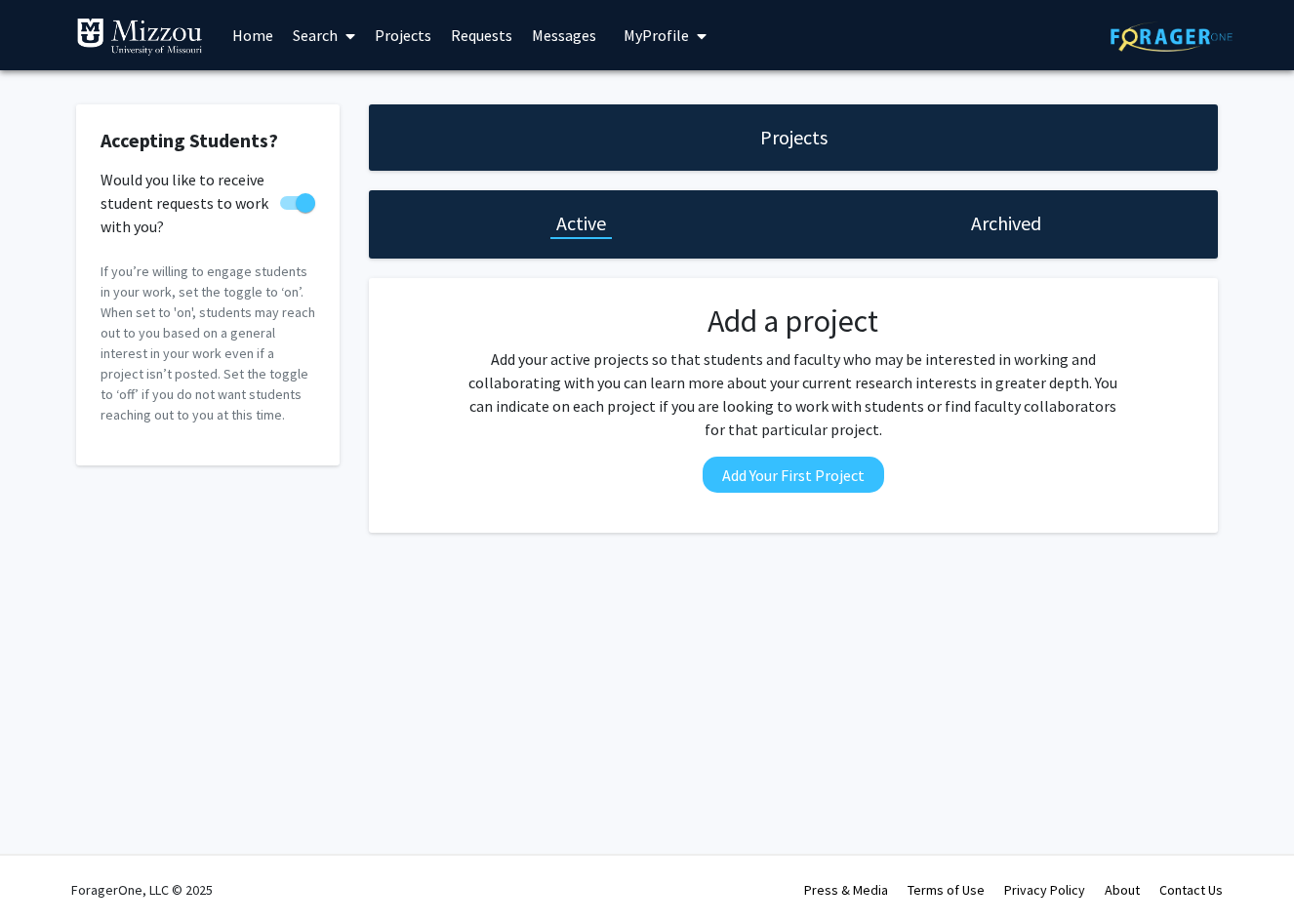
click at [355, 39] on icon at bounding box center [350, 36] width 10 height 16
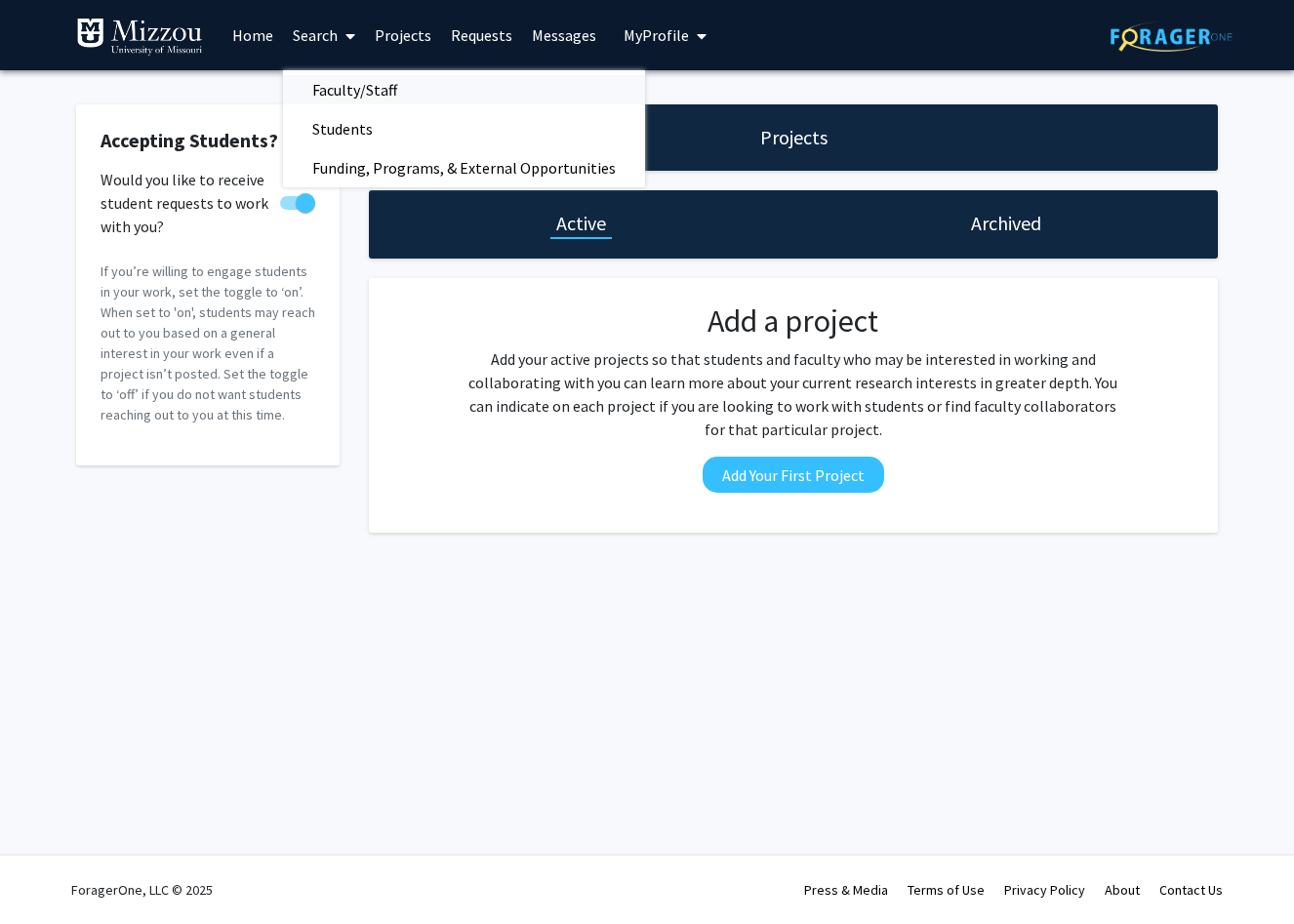
click at [340, 90] on span "Faculty/Staff" at bounding box center [355, 90] width 143 height 39
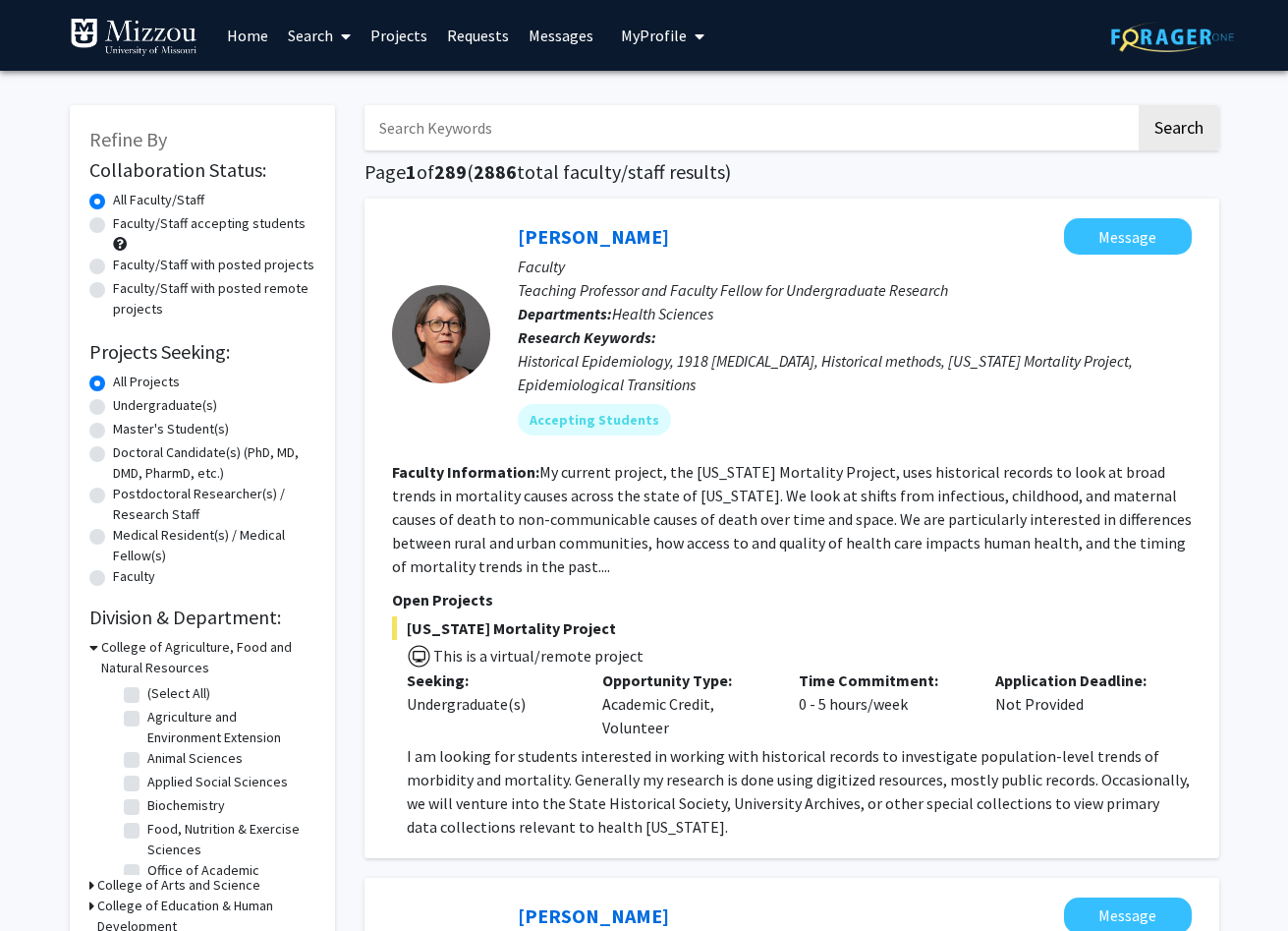
click at [575, 124] on input "Search Keywords" at bounding box center [749, 128] width 771 height 45
type input "cansu [PERSON_NAME]"
click at [1176, 130] on button "Search" at bounding box center [1179, 128] width 81 height 45
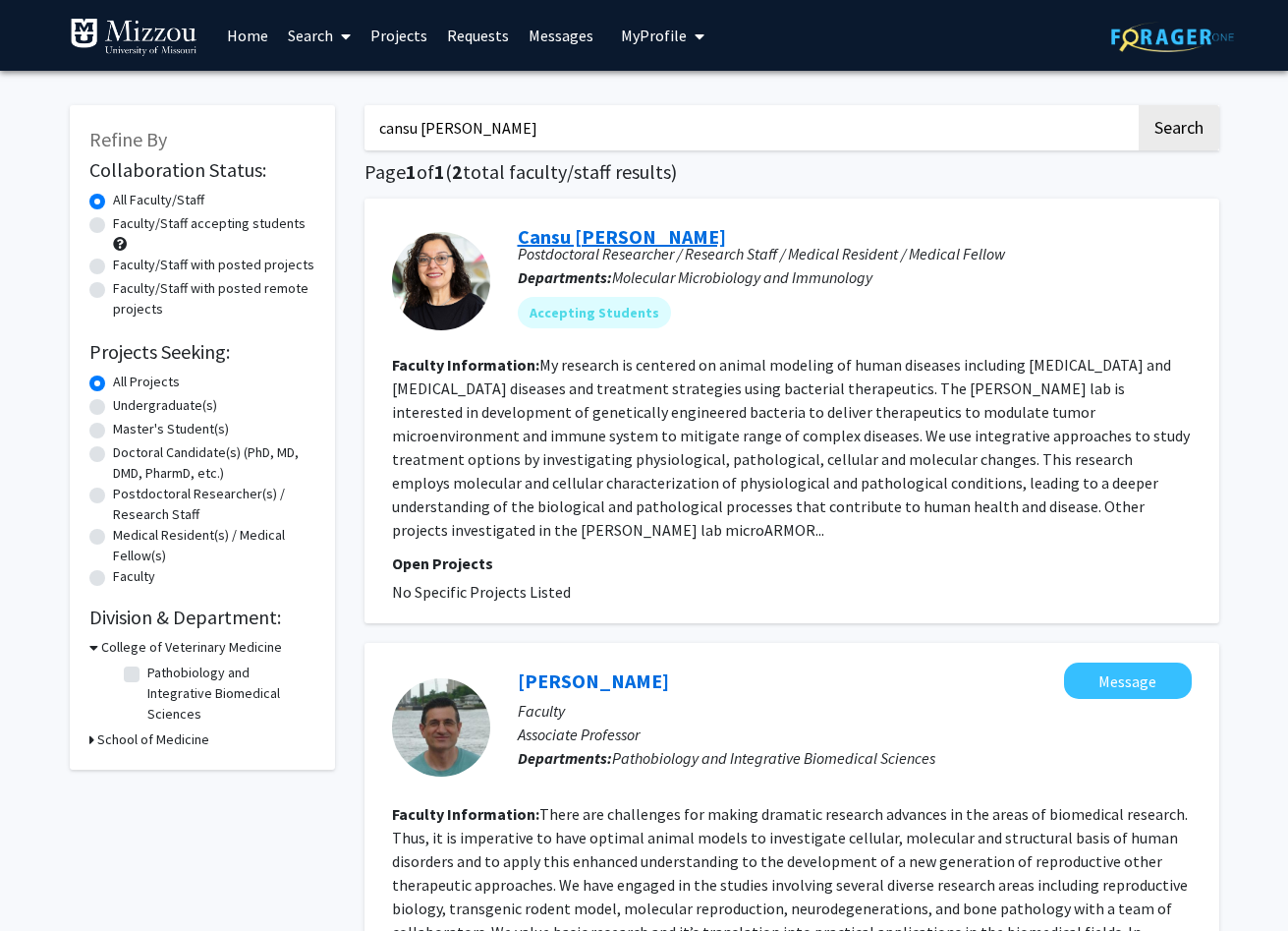
click at [571, 245] on link "Cansu [PERSON_NAME]" at bounding box center [622, 236] width 208 height 25
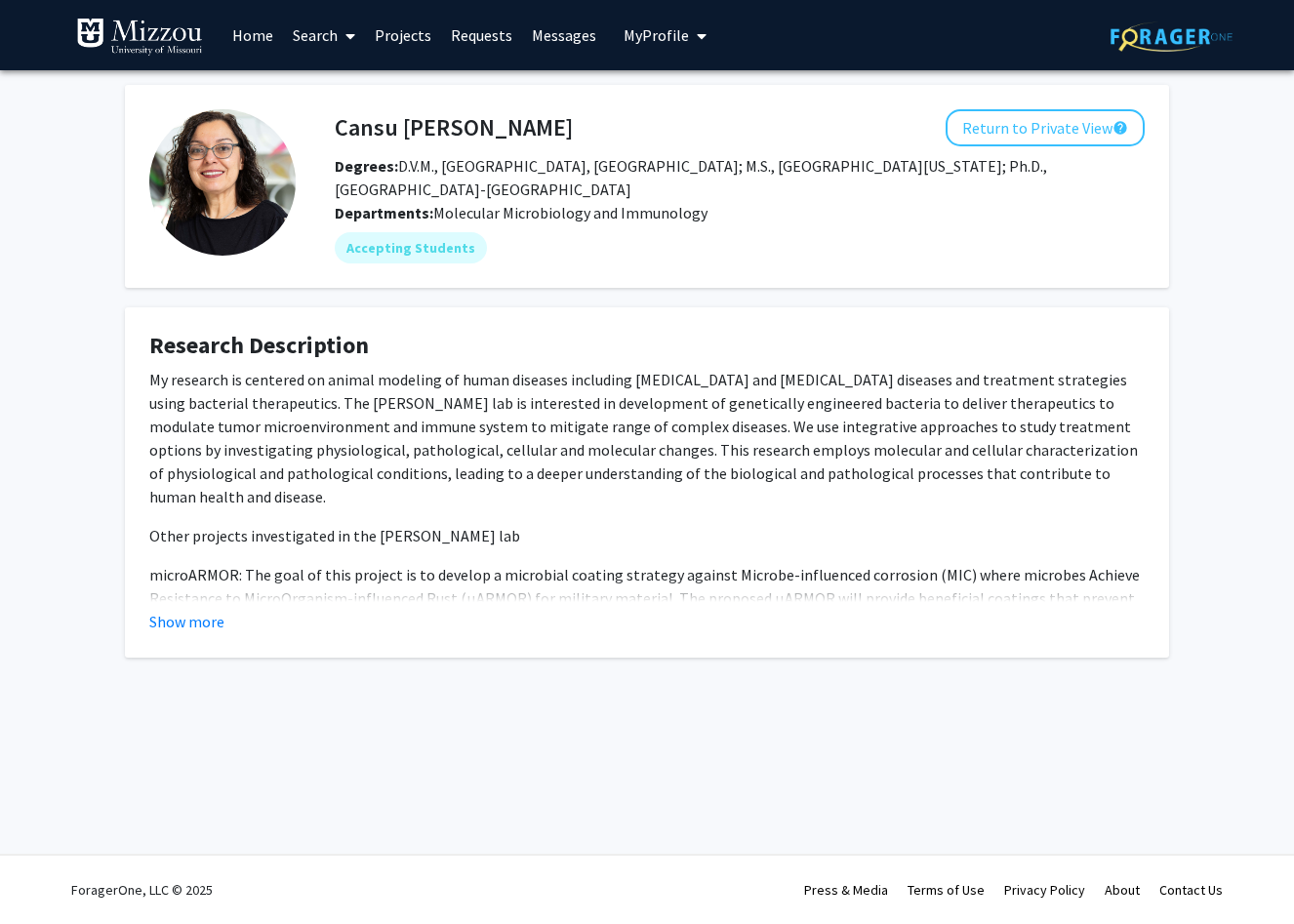
click at [410, 521] on div "My research is centered on animal modeling of human diseases including [MEDICAL…" at bounding box center [646, 586] width 995 height 437
click at [206, 621] on button "Show more" at bounding box center [186, 621] width 75 height 24
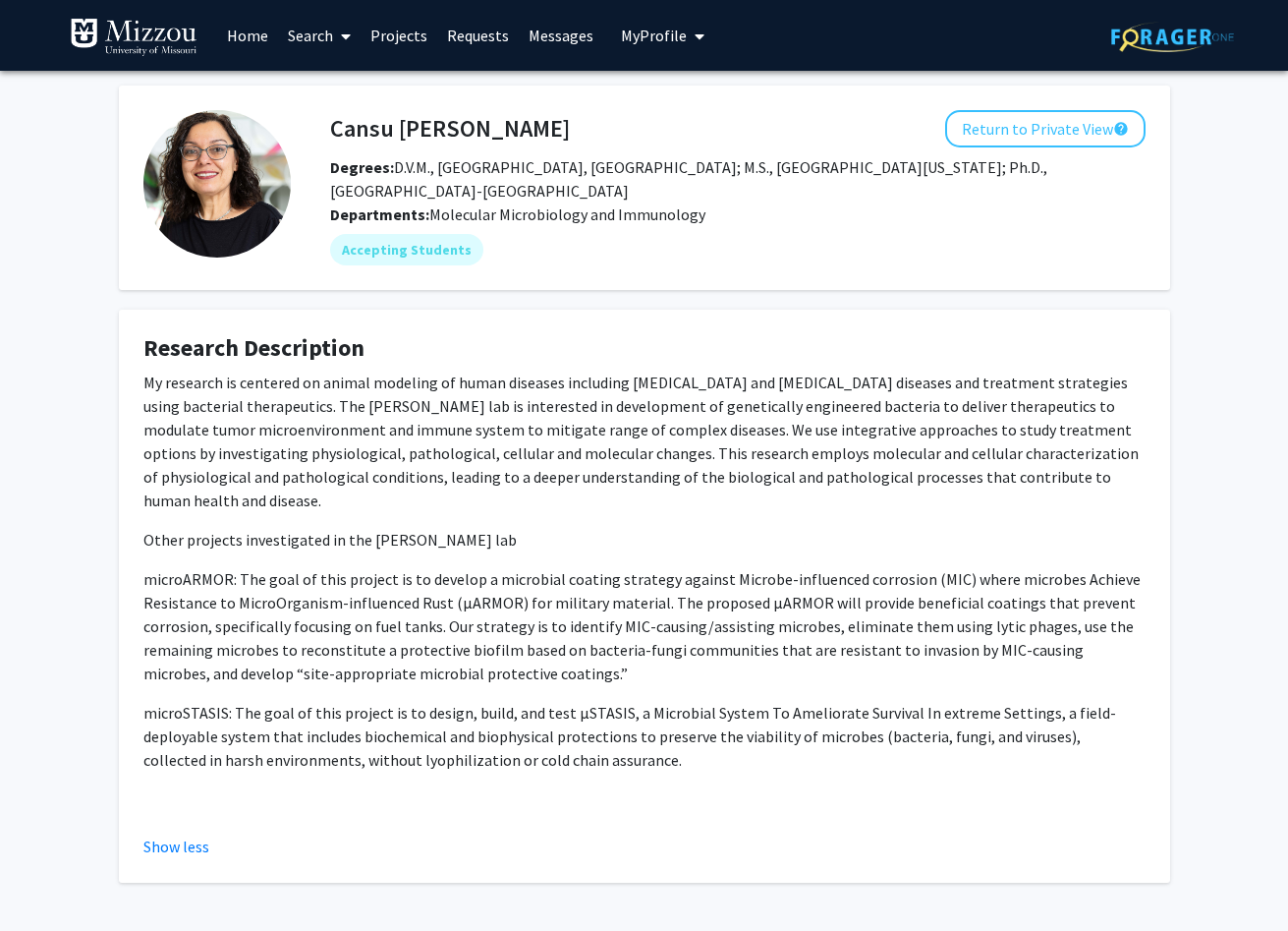
click at [406, 37] on link "Projects" at bounding box center [399, 36] width 77 height 69
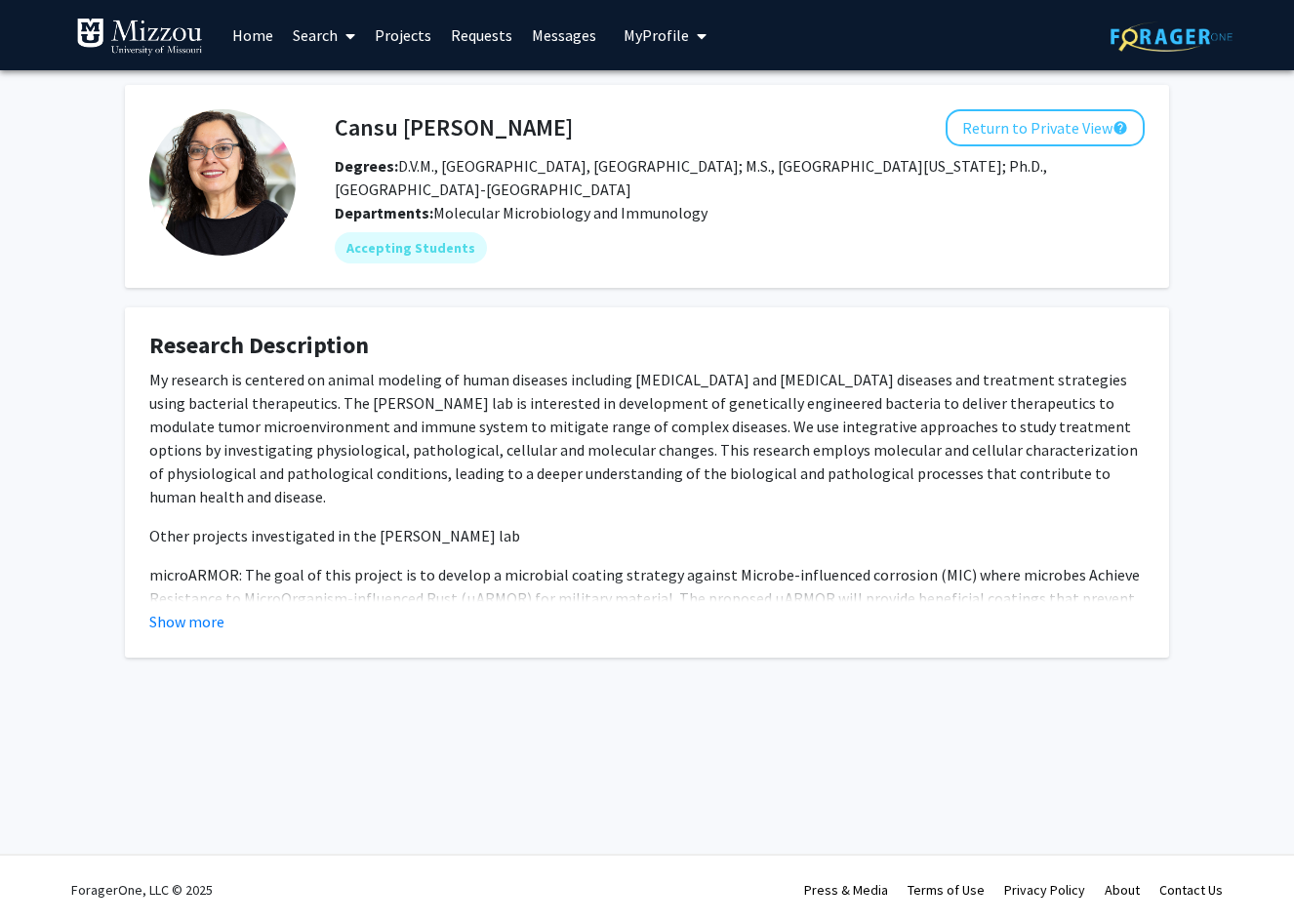
click at [249, 36] on link "Home" at bounding box center [253, 35] width 61 height 69
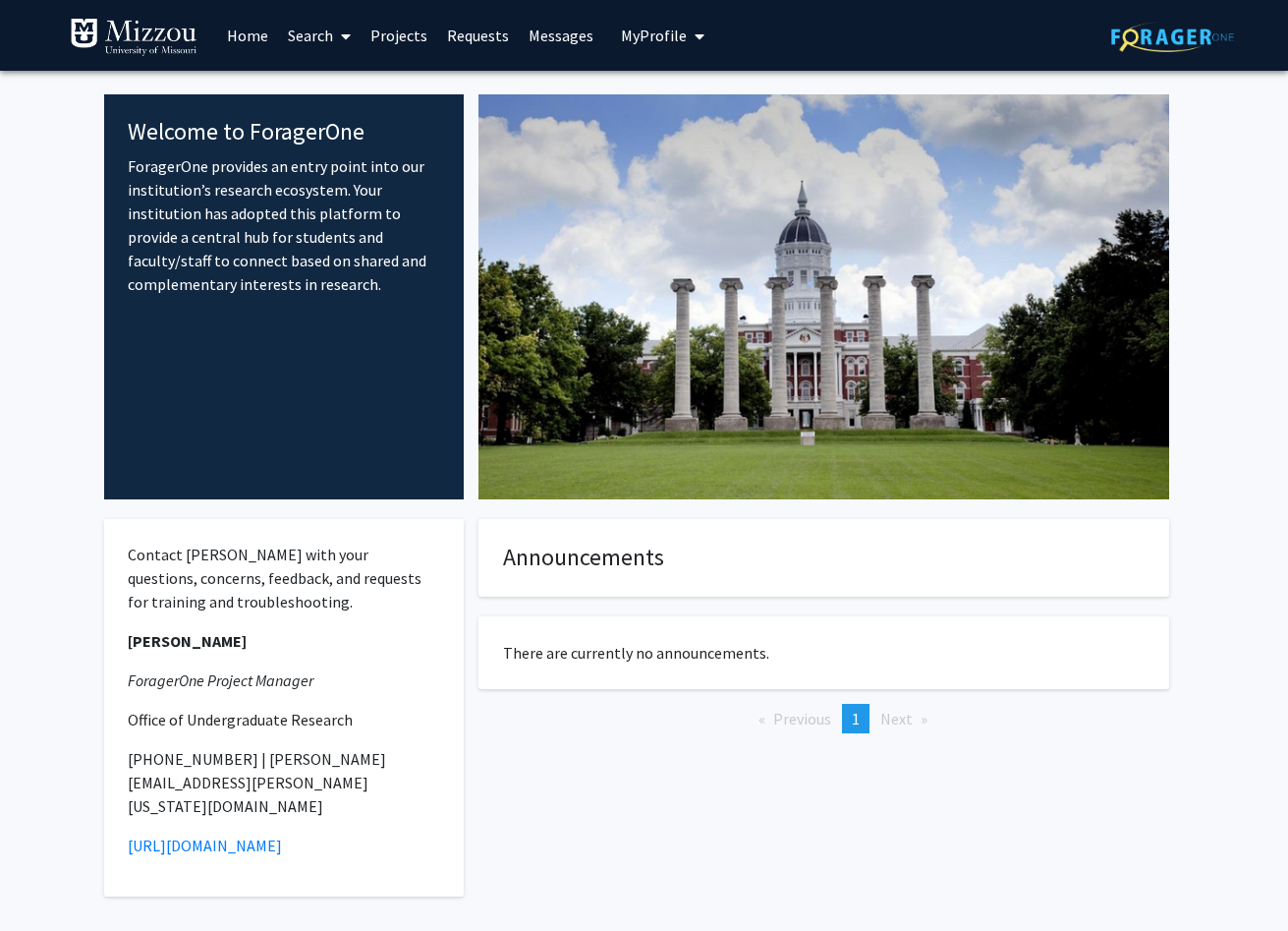
click at [285, 39] on link "Search" at bounding box center [320, 36] width 83 height 69
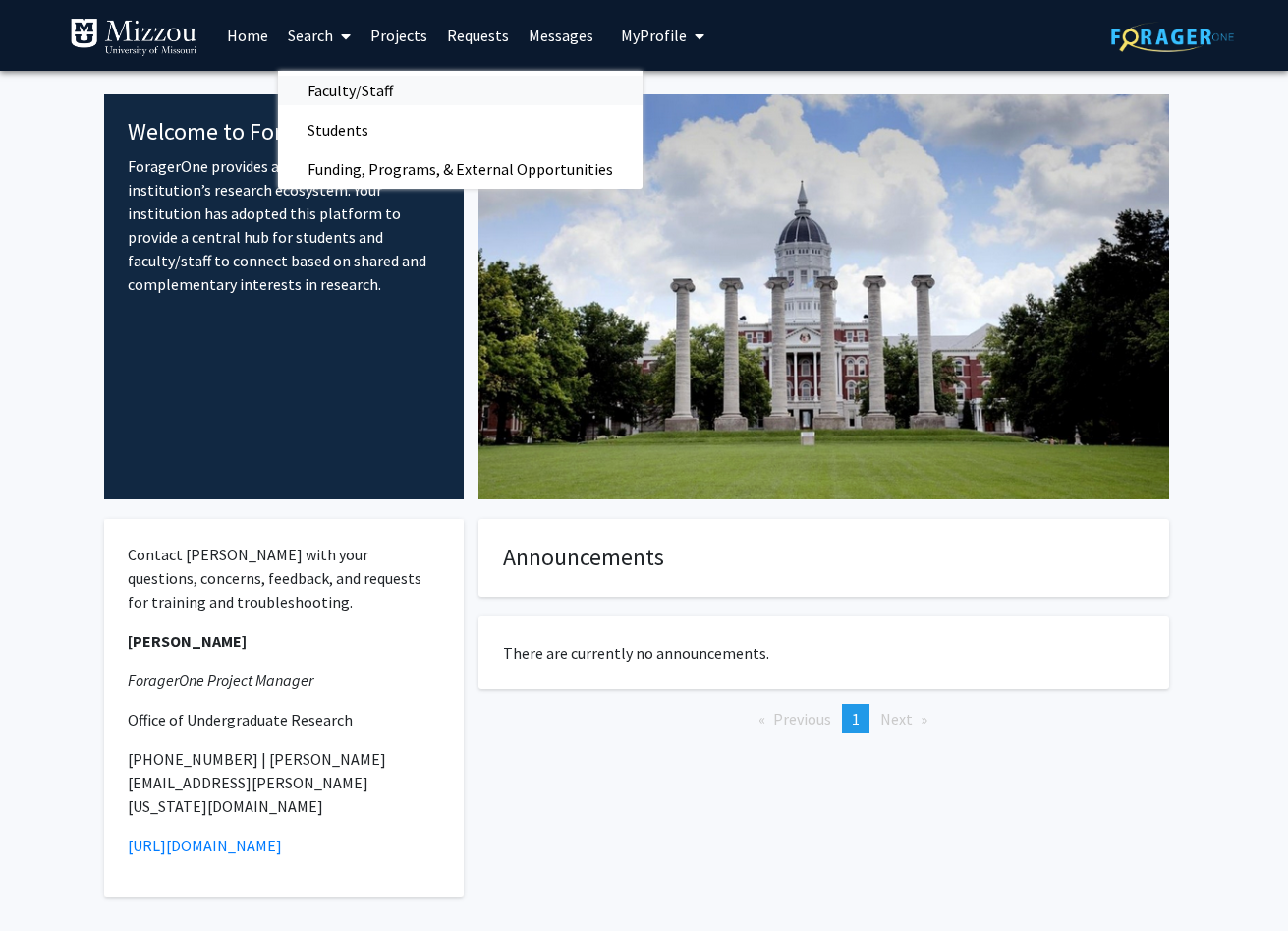
click at [335, 82] on span "Faculty/Staff" at bounding box center [350, 91] width 144 height 39
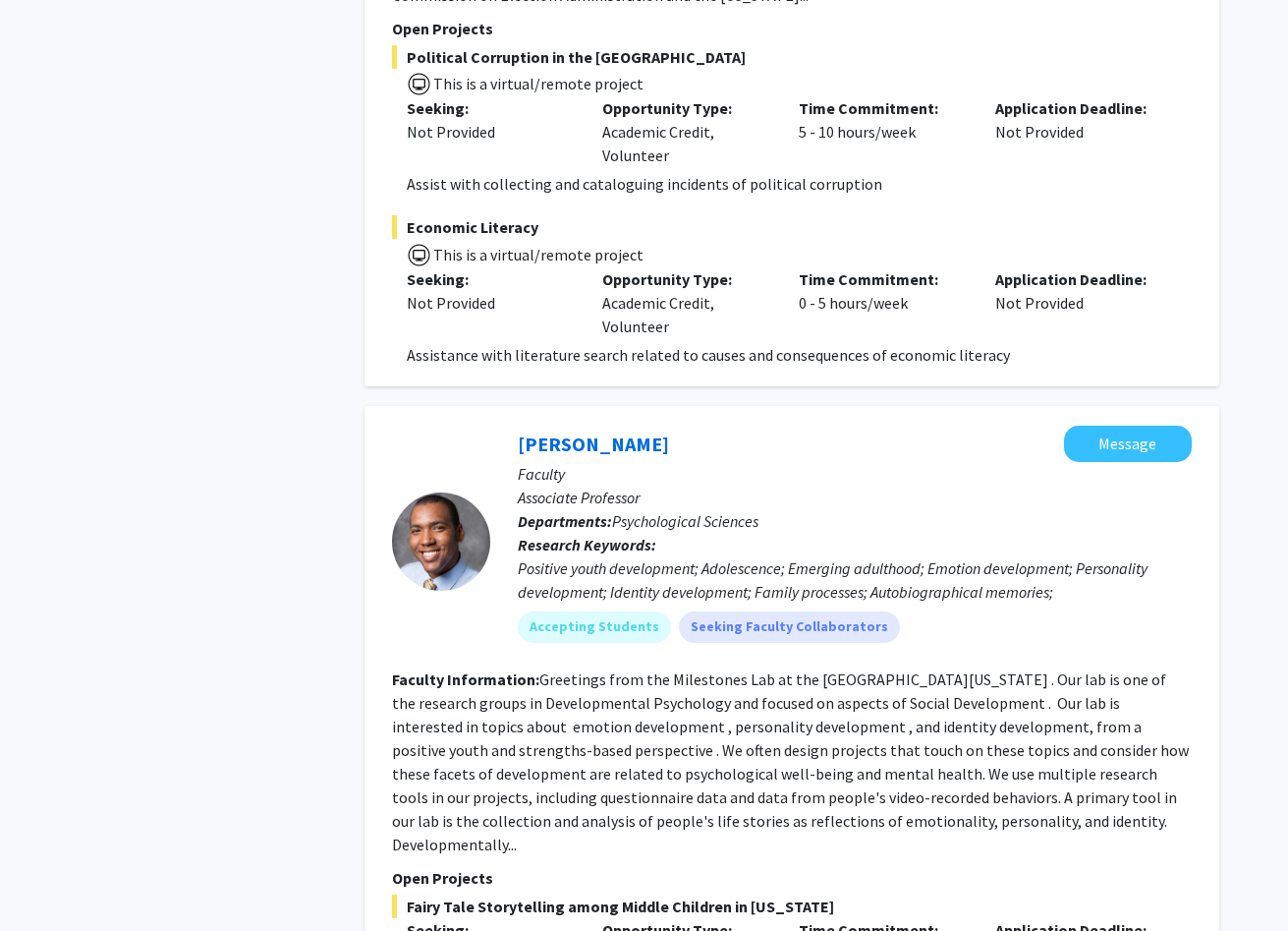
scroll to position [2764, 0]
